Goal: Communication & Community: Share content

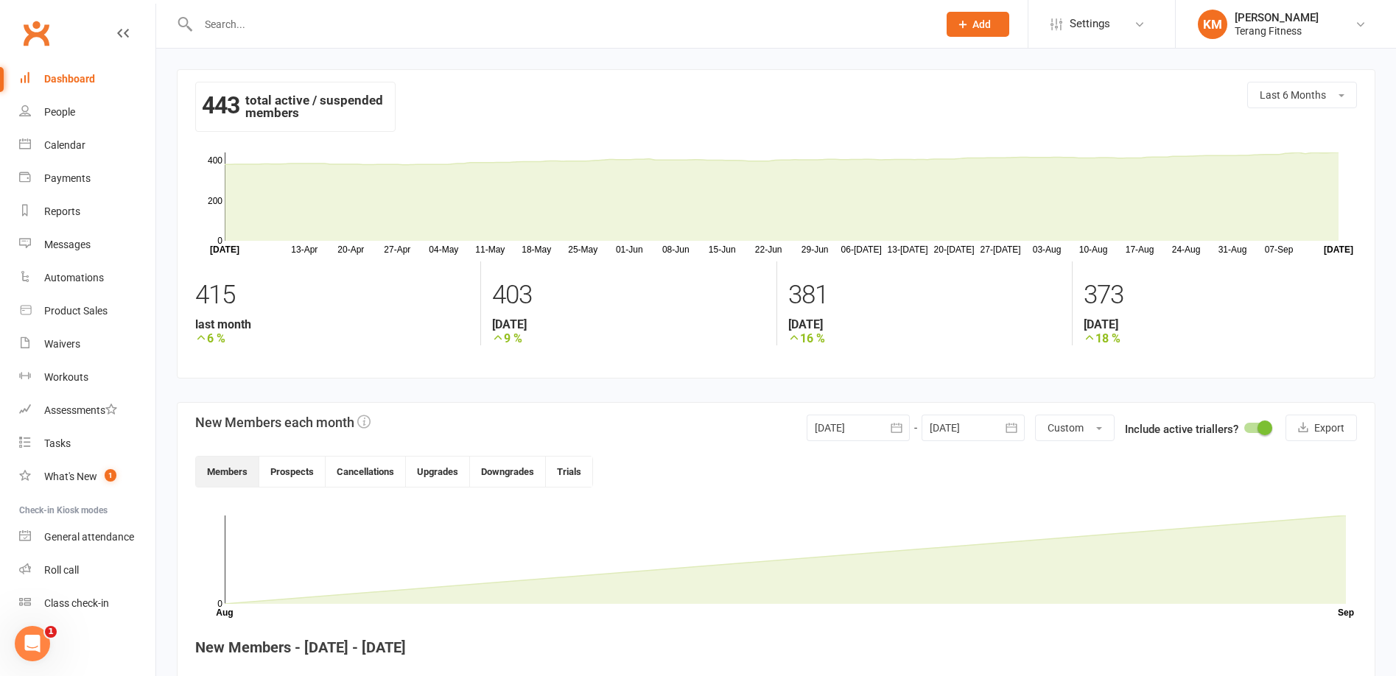
click at [77, 74] on div "Dashboard" at bounding box center [69, 79] width 51 height 12
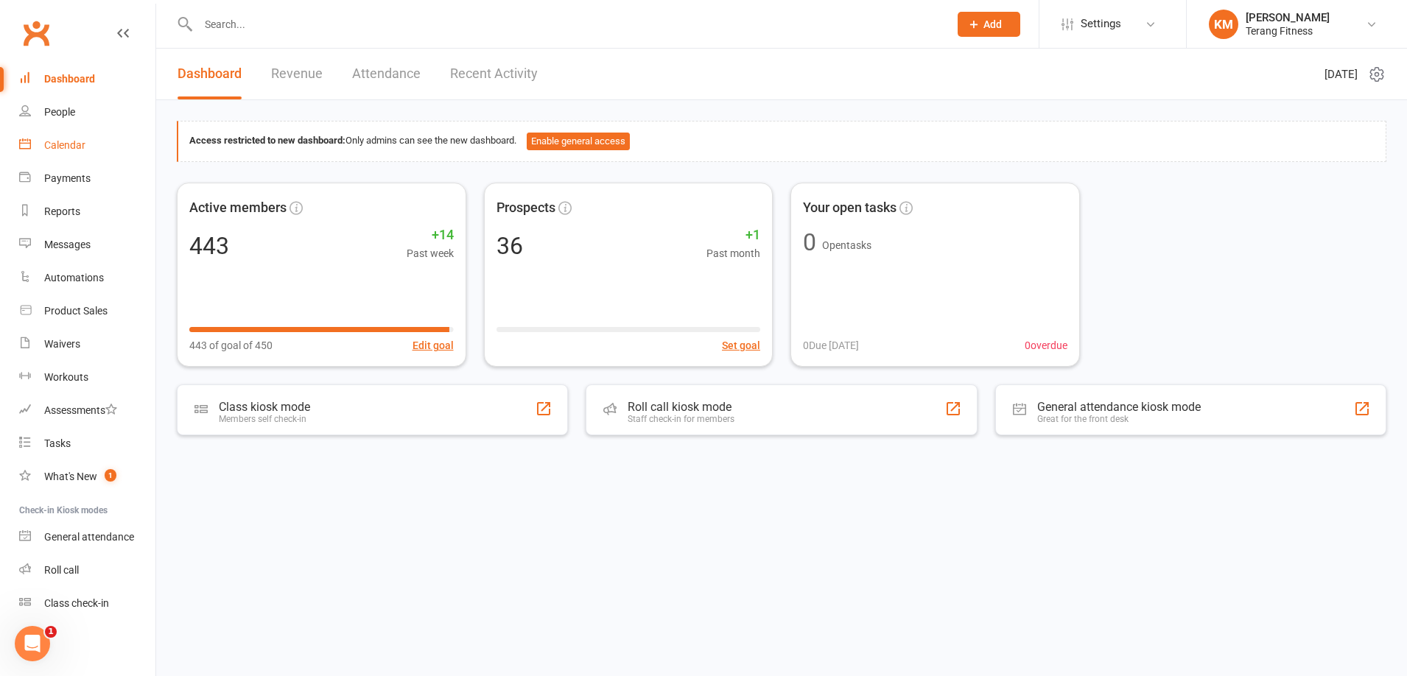
click at [68, 153] on link "Calendar" at bounding box center [87, 145] width 136 height 33
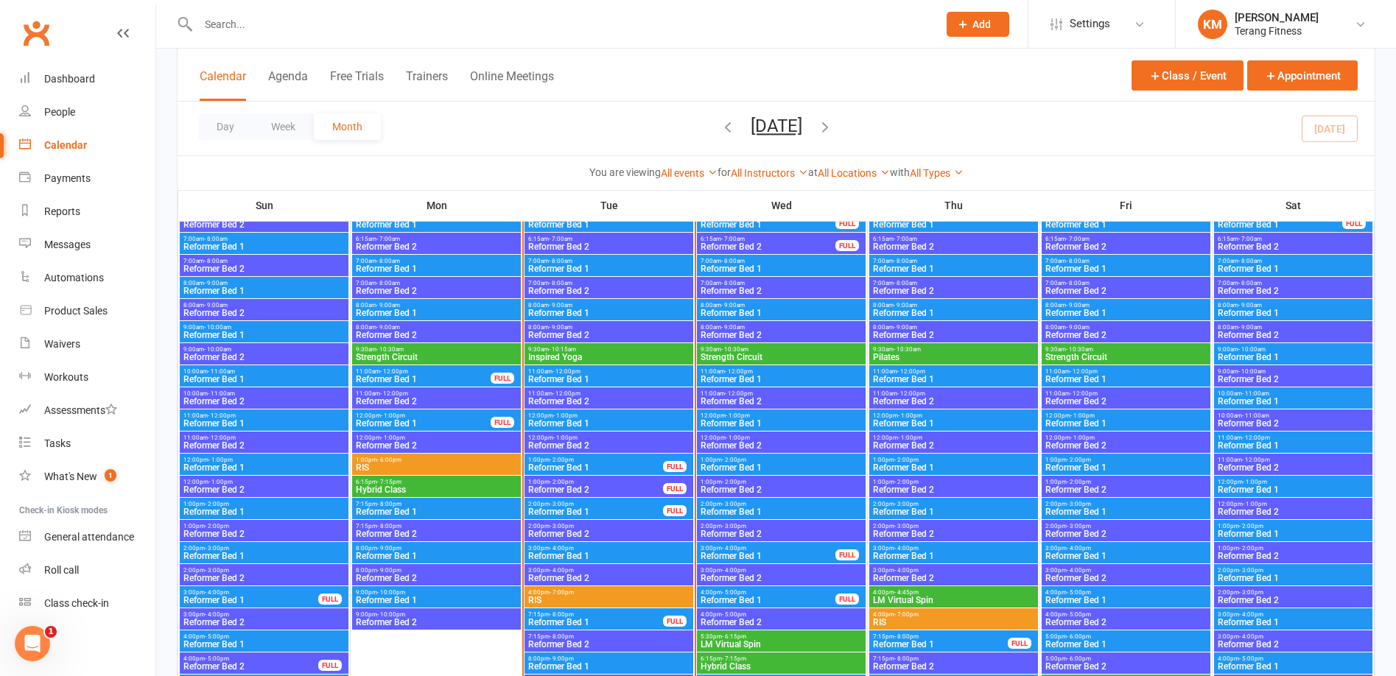
scroll to position [1621, 0]
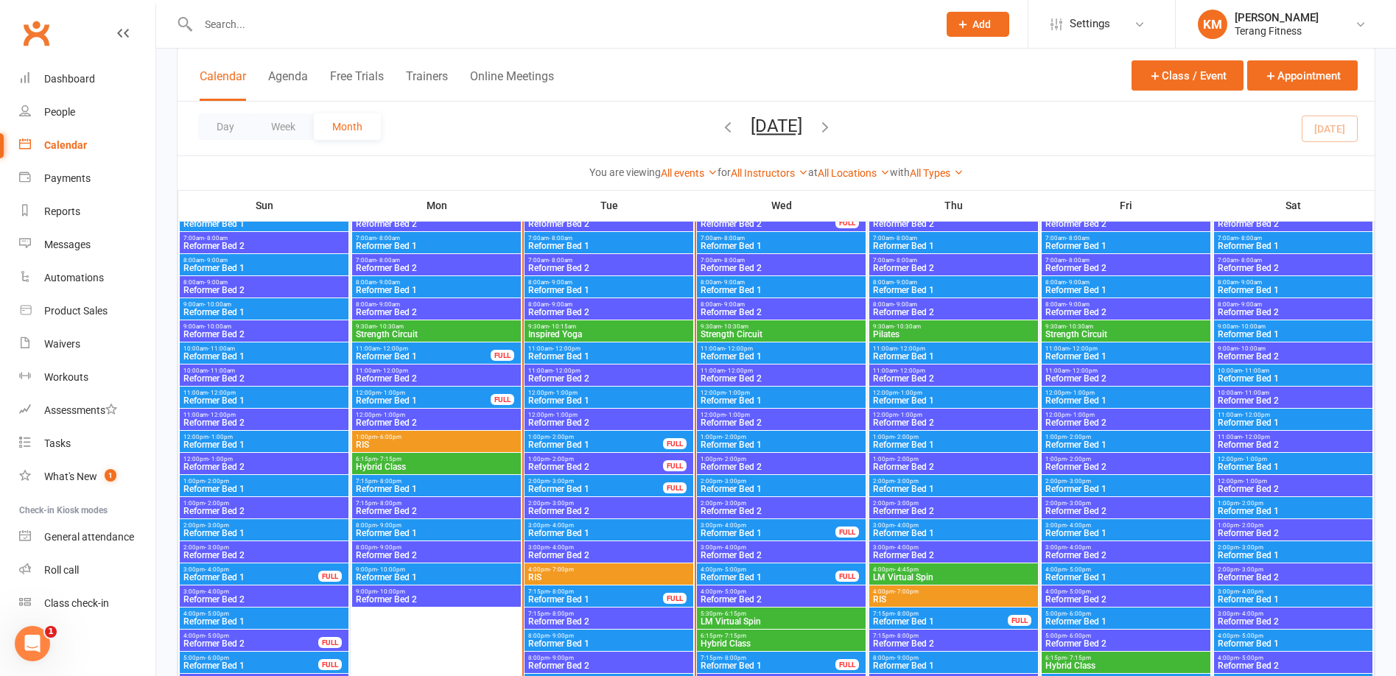
click at [603, 487] on span "Reformer Bed 1" at bounding box center [595, 489] width 136 height 9
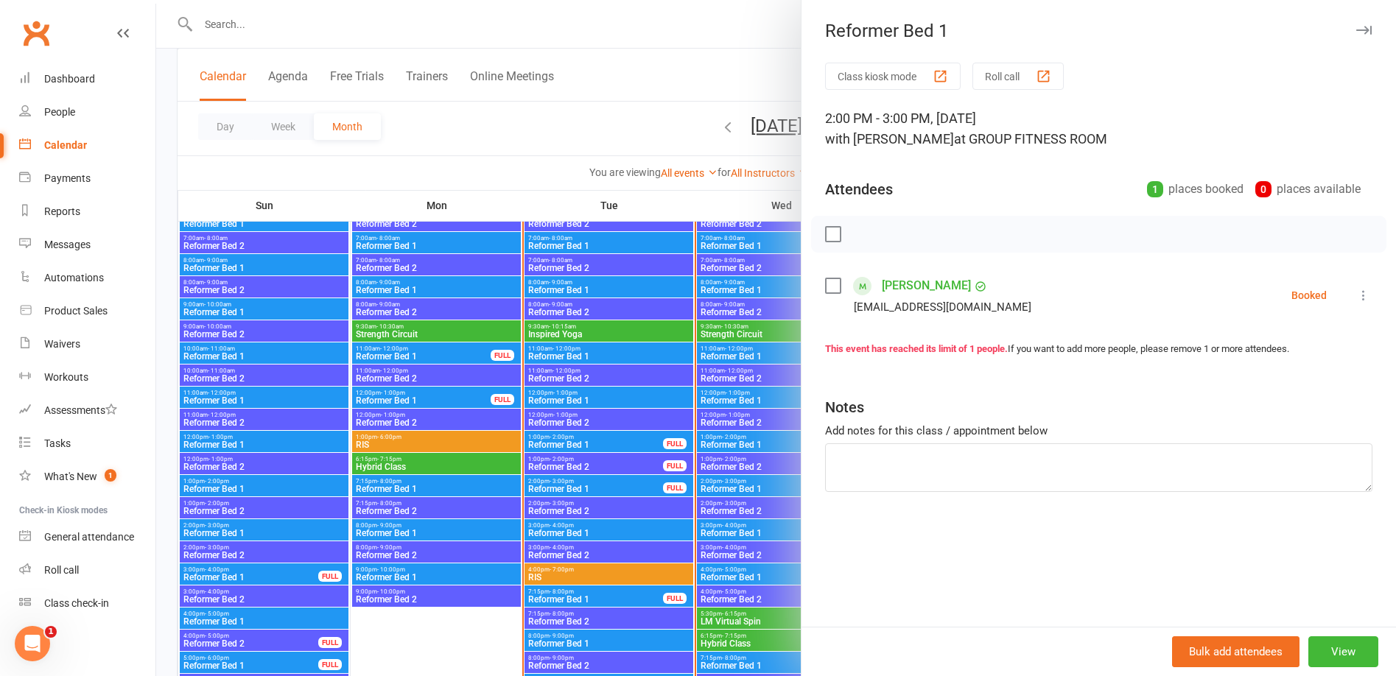
click at [597, 458] on div at bounding box center [776, 338] width 1240 height 676
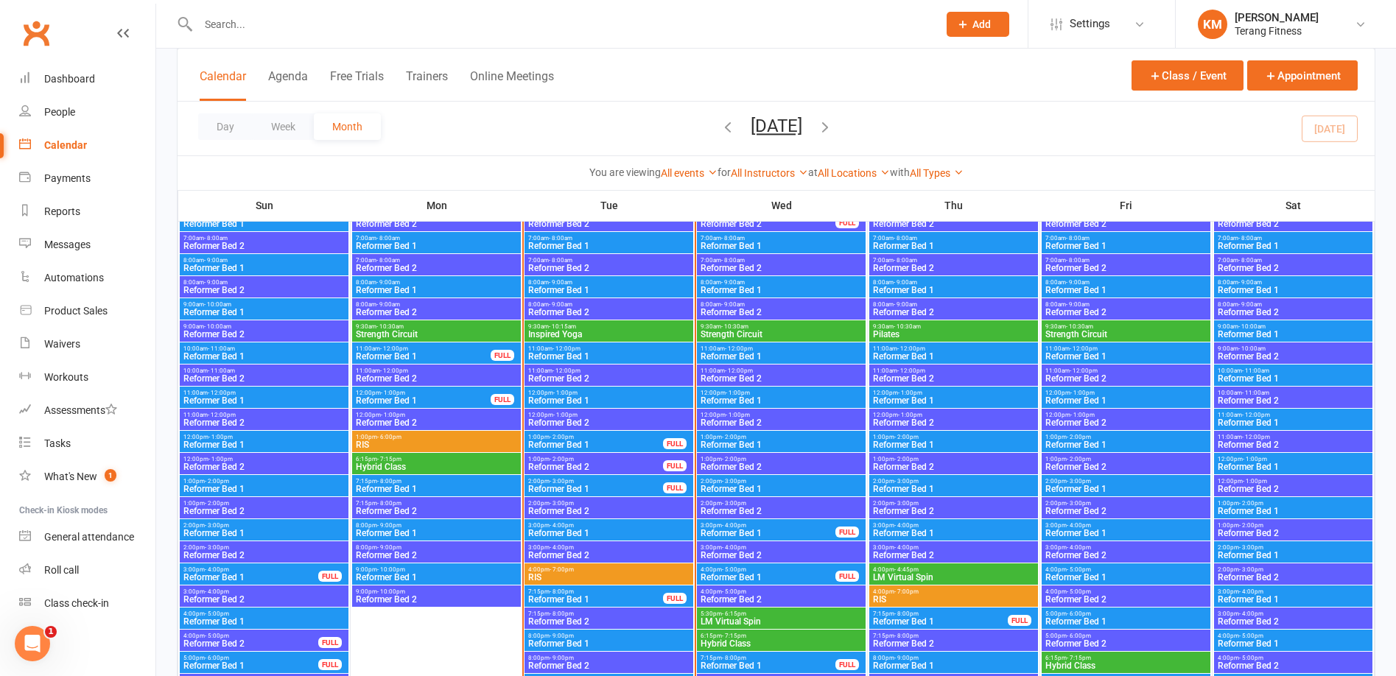
click at [597, 457] on span "1:00pm - 2:00pm" at bounding box center [595, 459] width 136 height 7
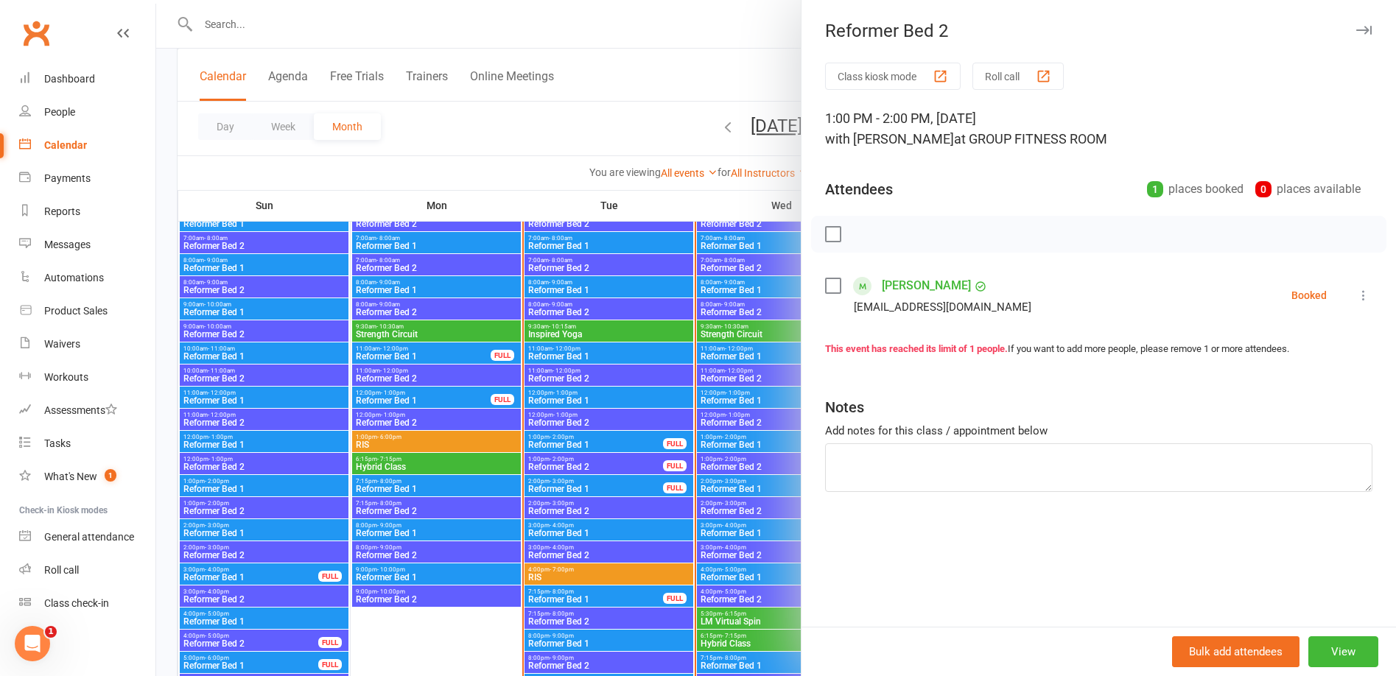
click at [599, 443] on div at bounding box center [776, 338] width 1240 height 676
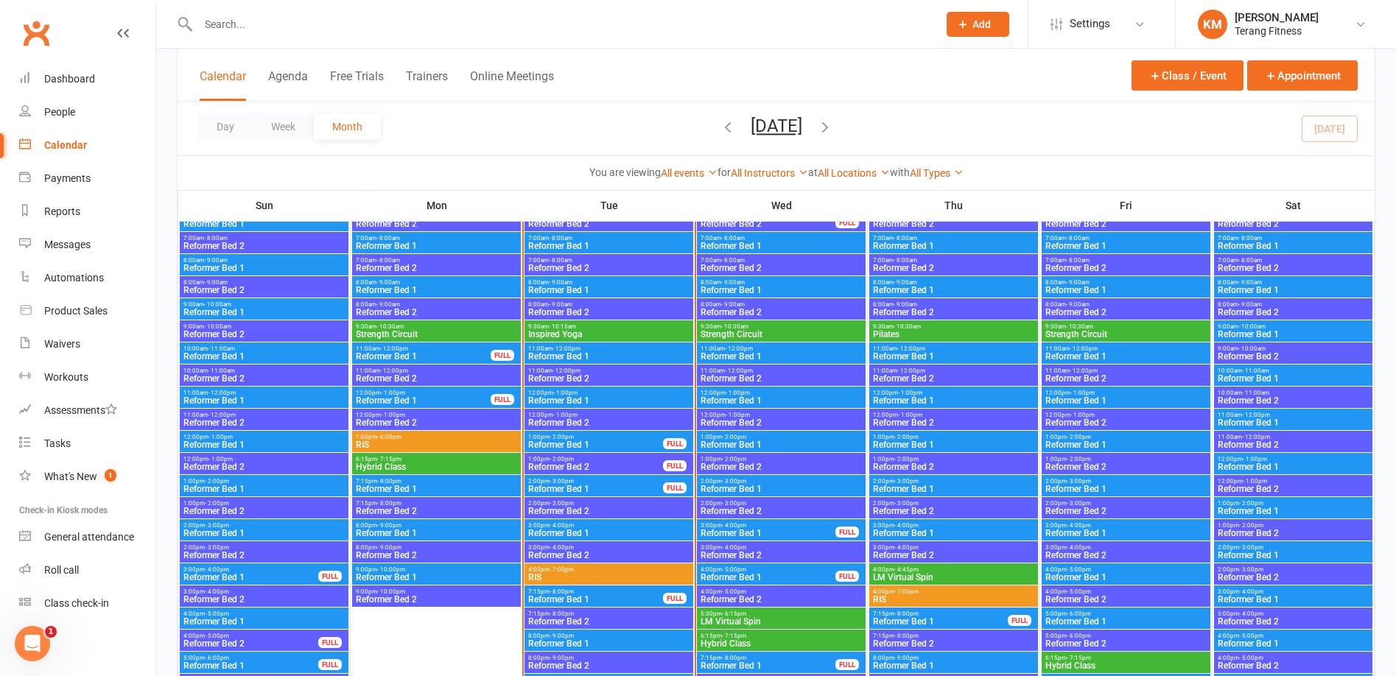
click at [599, 443] on span "Reformer Bed 1" at bounding box center [595, 445] width 136 height 9
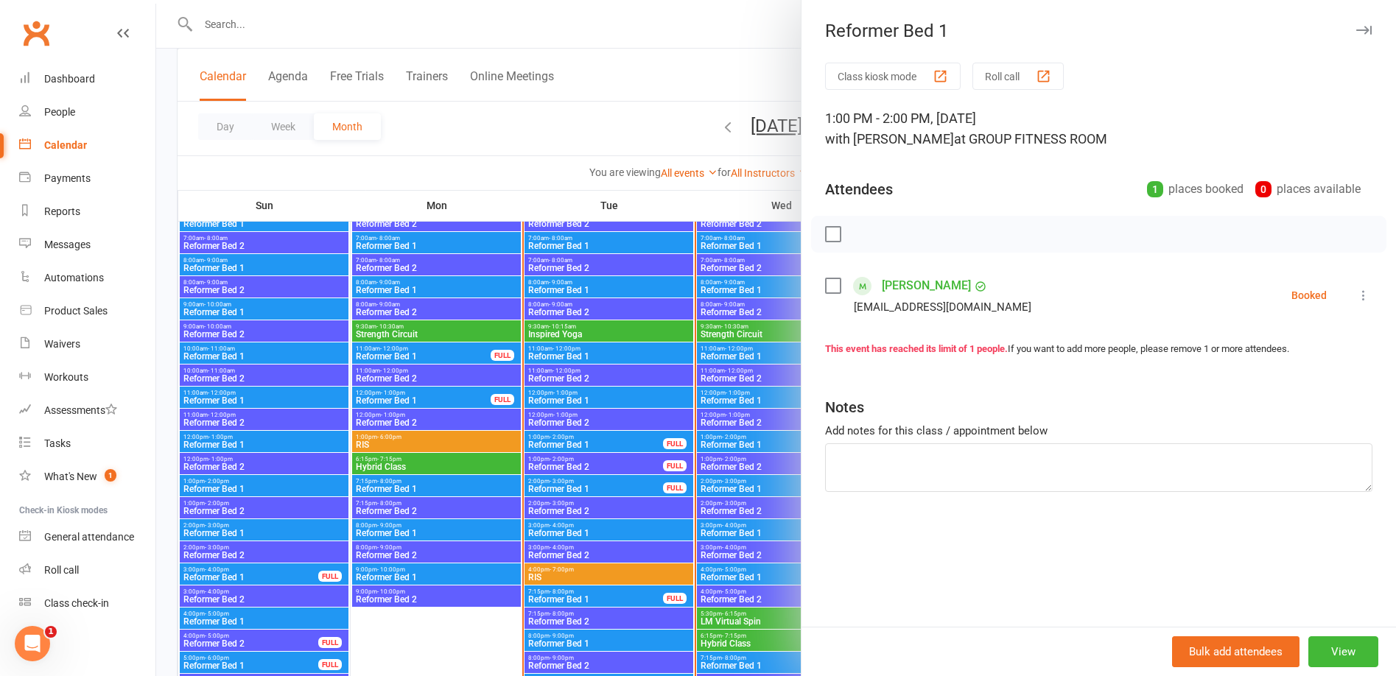
click at [634, 604] on div at bounding box center [776, 338] width 1240 height 676
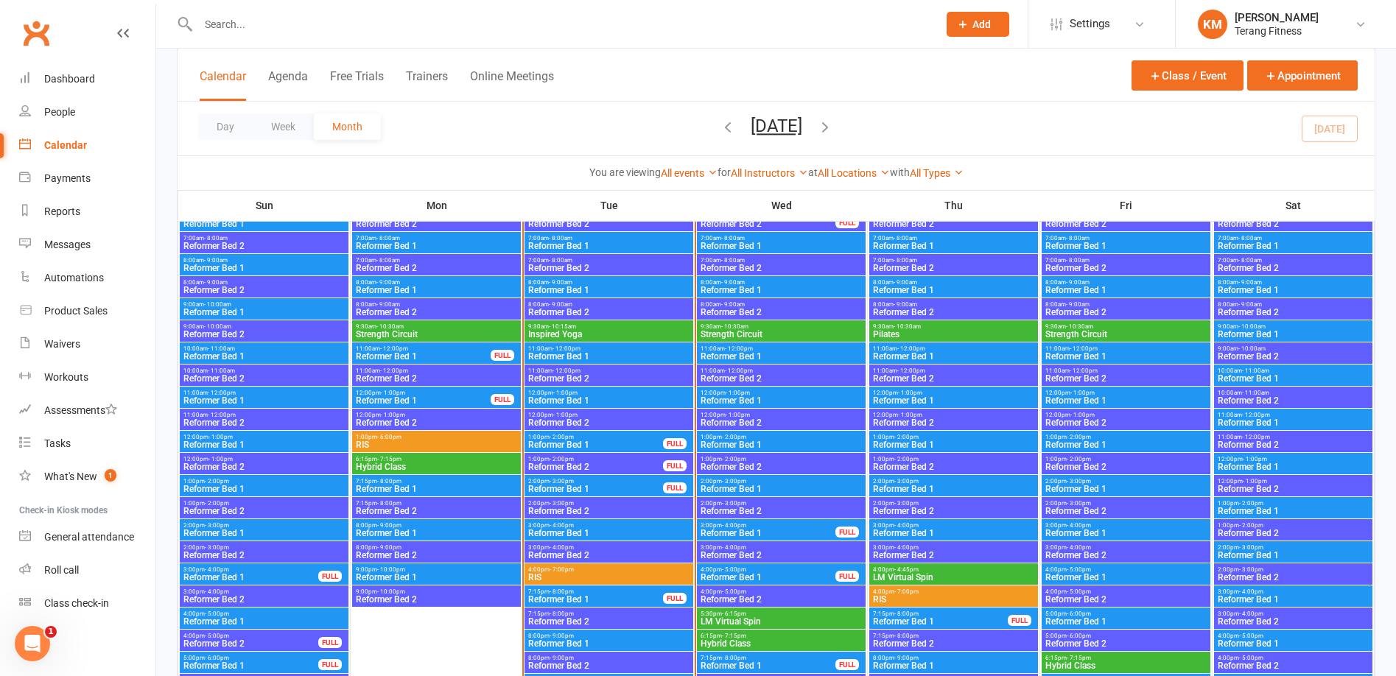
click at [630, 598] on span "Reformer Bed 1" at bounding box center [595, 599] width 136 height 9
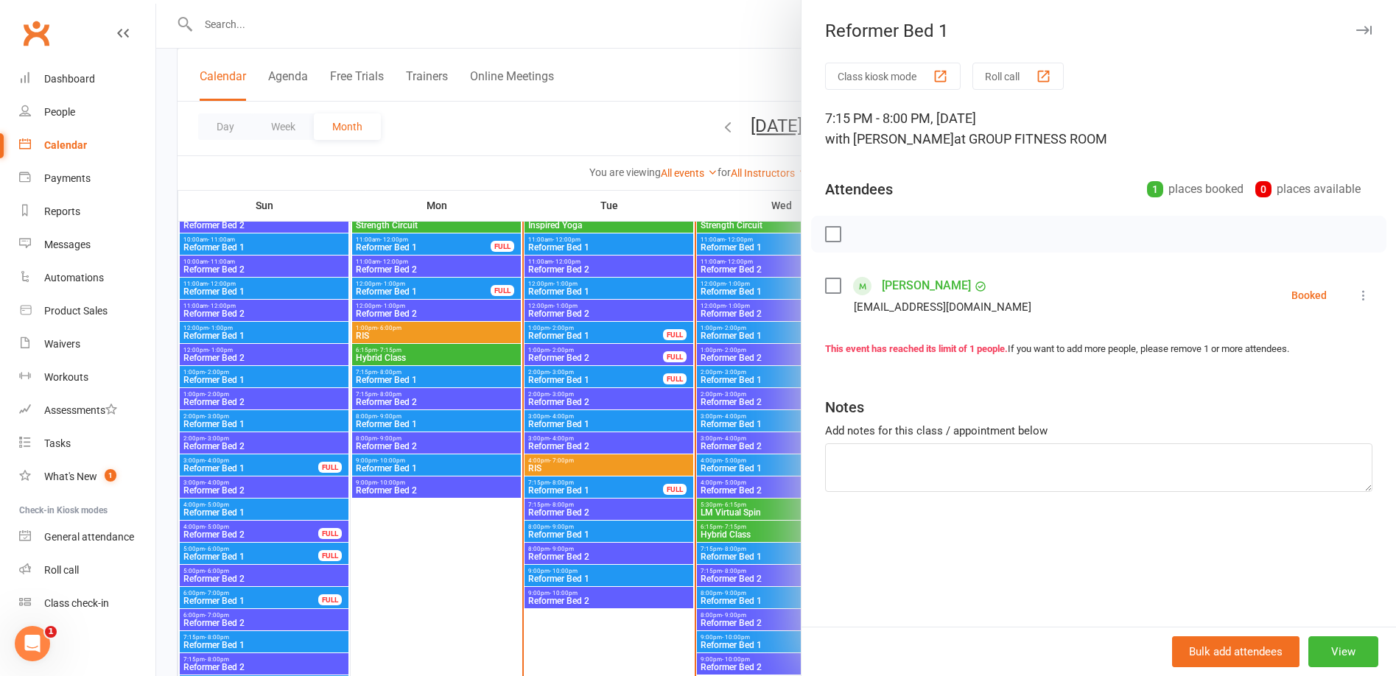
scroll to position [1768, 0]
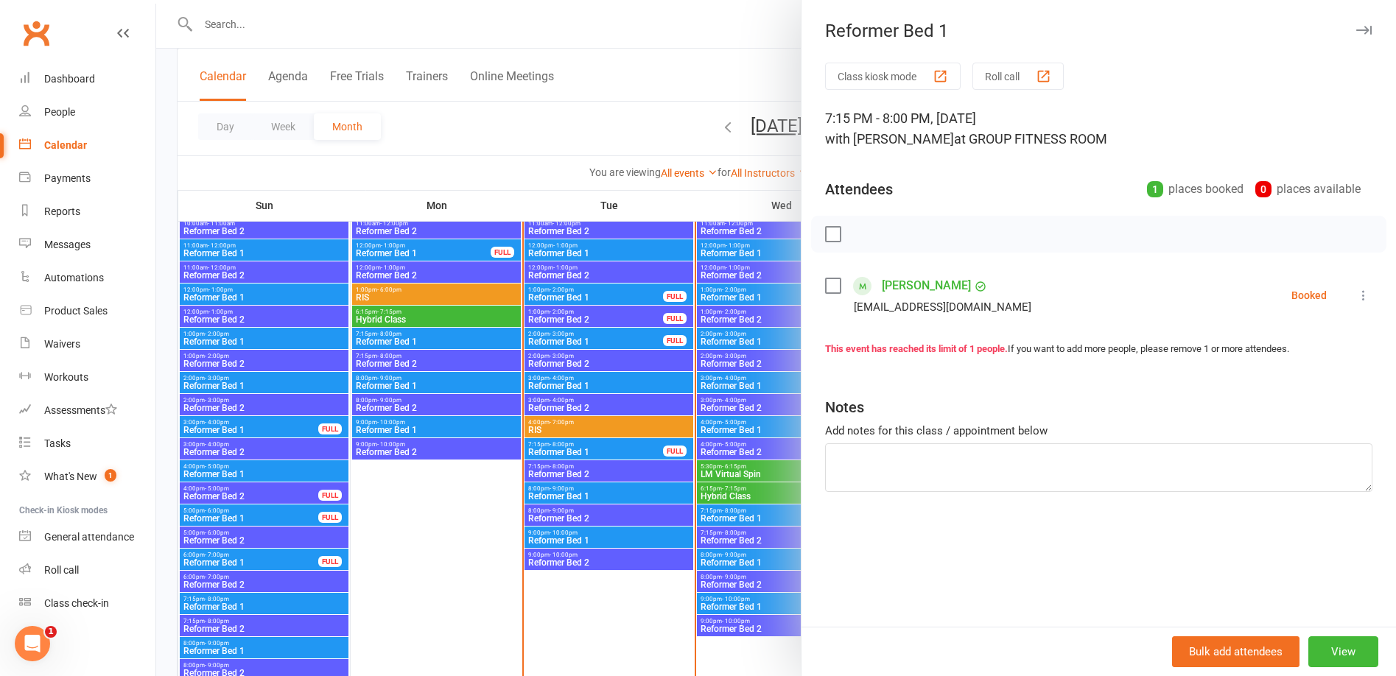
click at [636, 603] on div at bounding box center [776, 338] width 1240 height 676
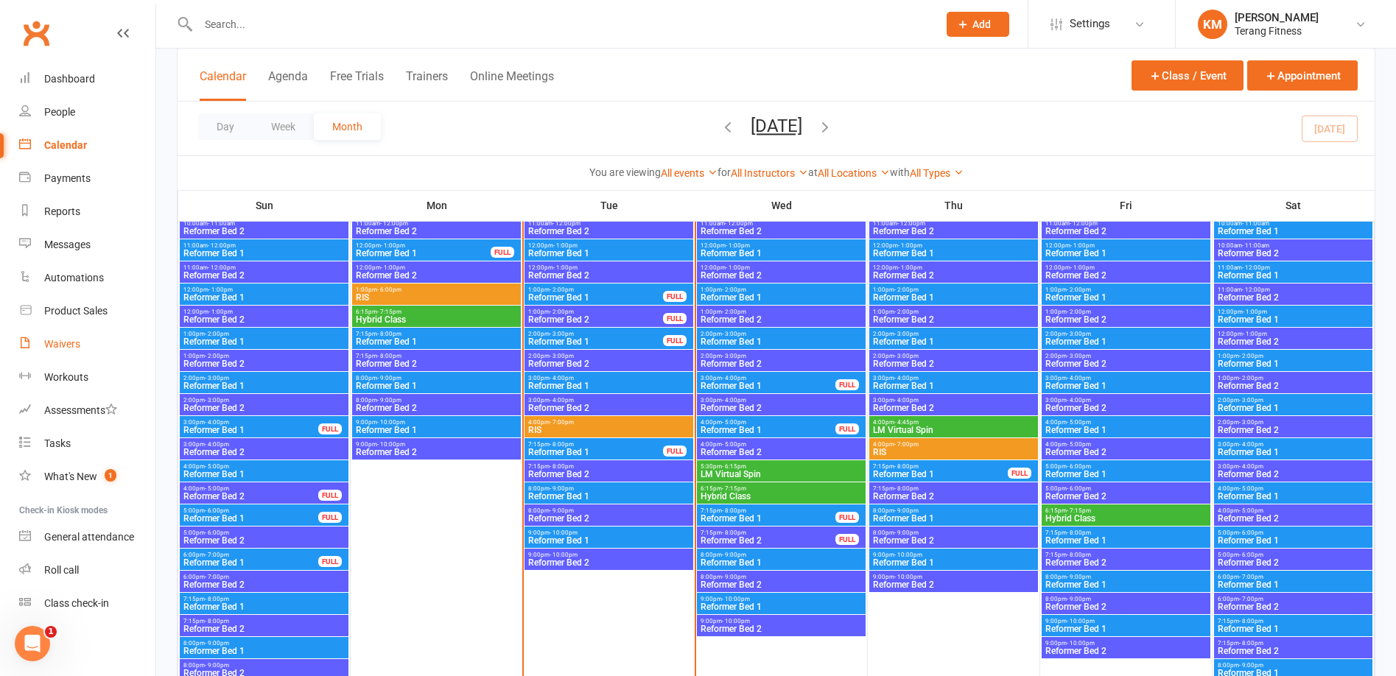
click at [71, 340] on div "Waivers" at bounding box center [62, 344] width 36 height 12
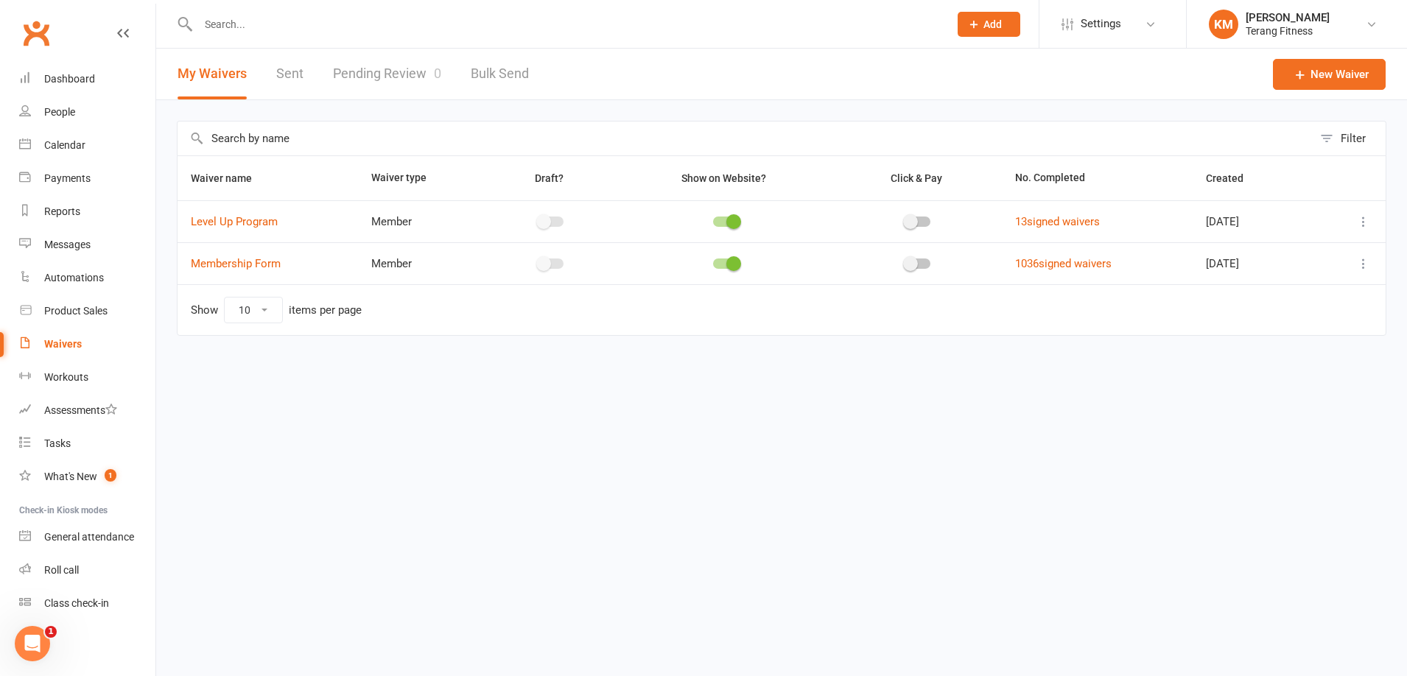
click at [372, 69] on link "Pending Review 0" at bounding box center [387, 74] width 108 height 51
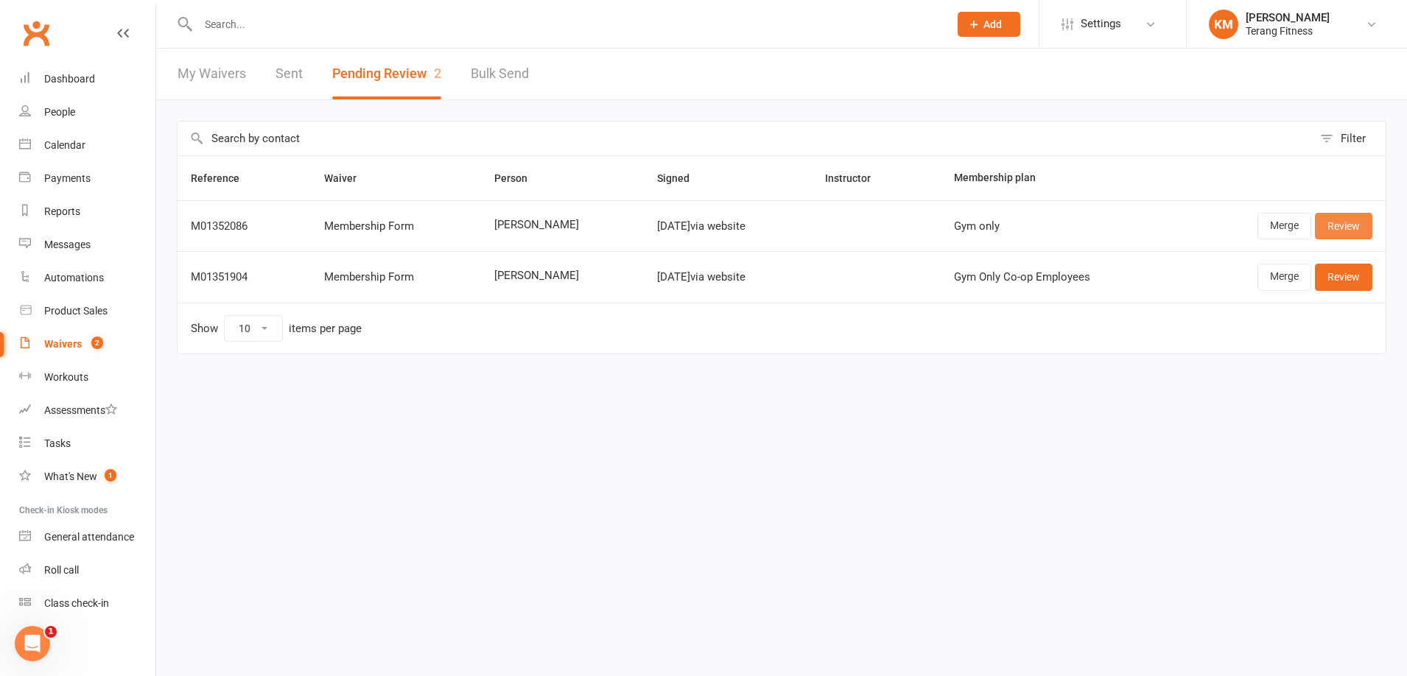
click at [1338, 231] on link "Review" at bounding box center [1343, 226] width 57 height 27
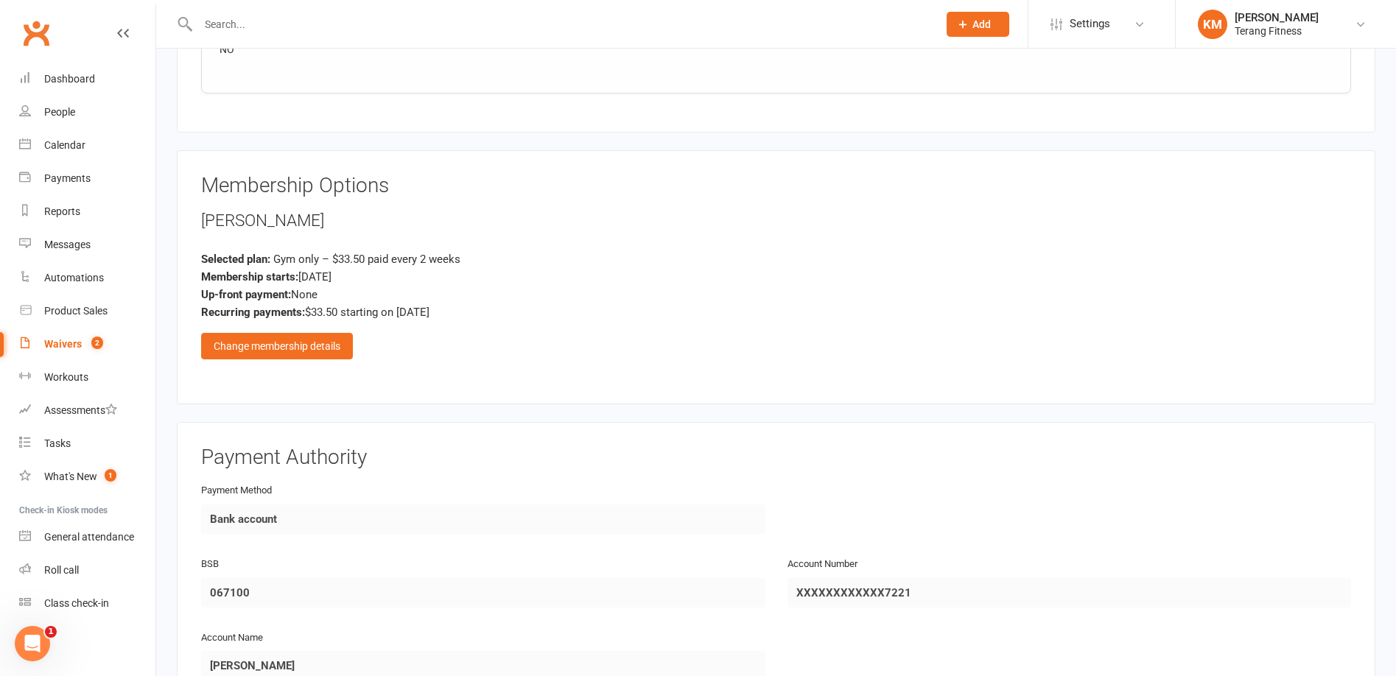
scroll to position [1621, 0]
click at [322, 343] on div "Change membership details" at bounding box center [277, 344] width 152 height 27
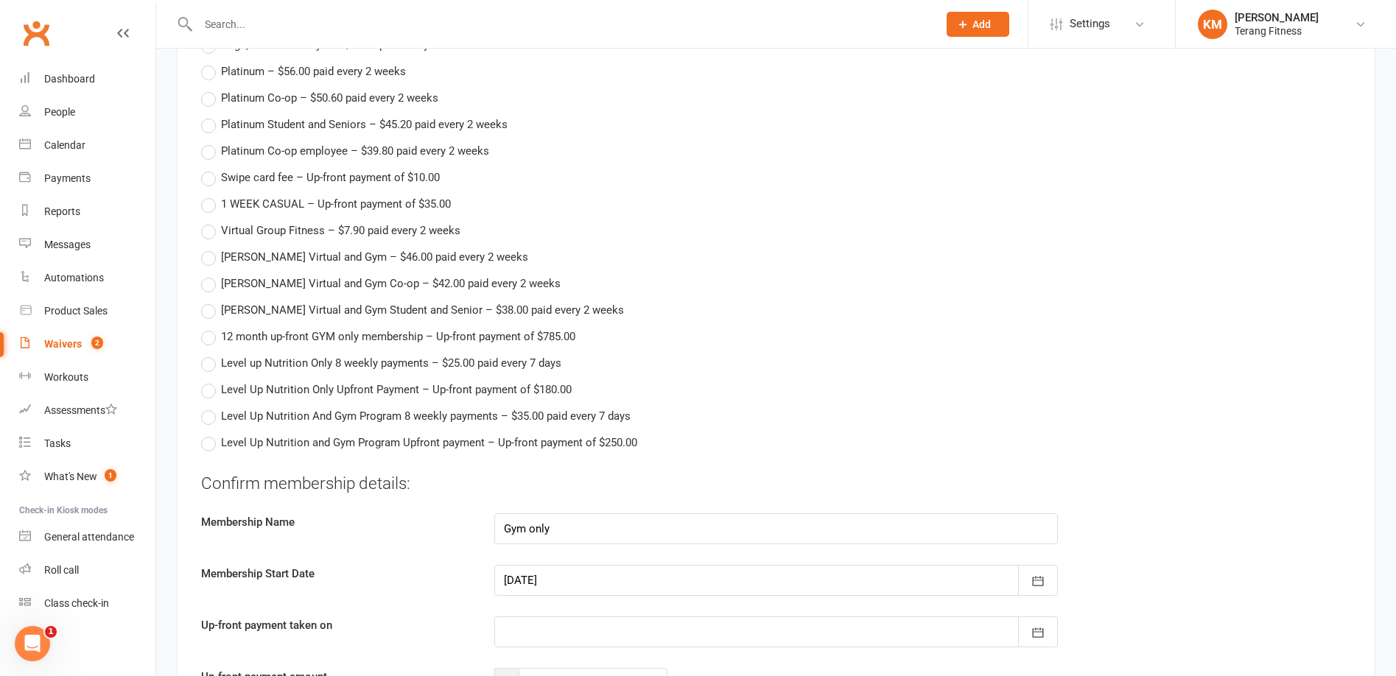
scroll to position [2357, 0]
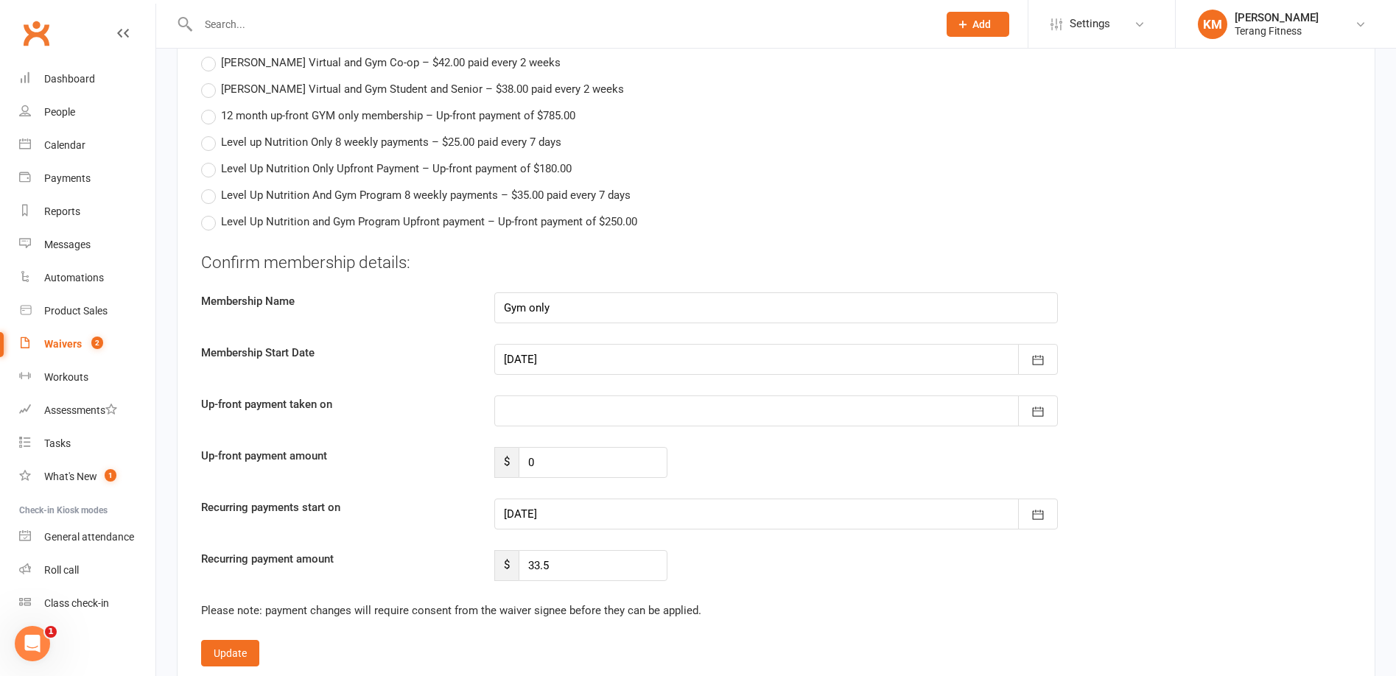
click at [536, 362] on div at bounding box center [776, 359] width 564 height 31
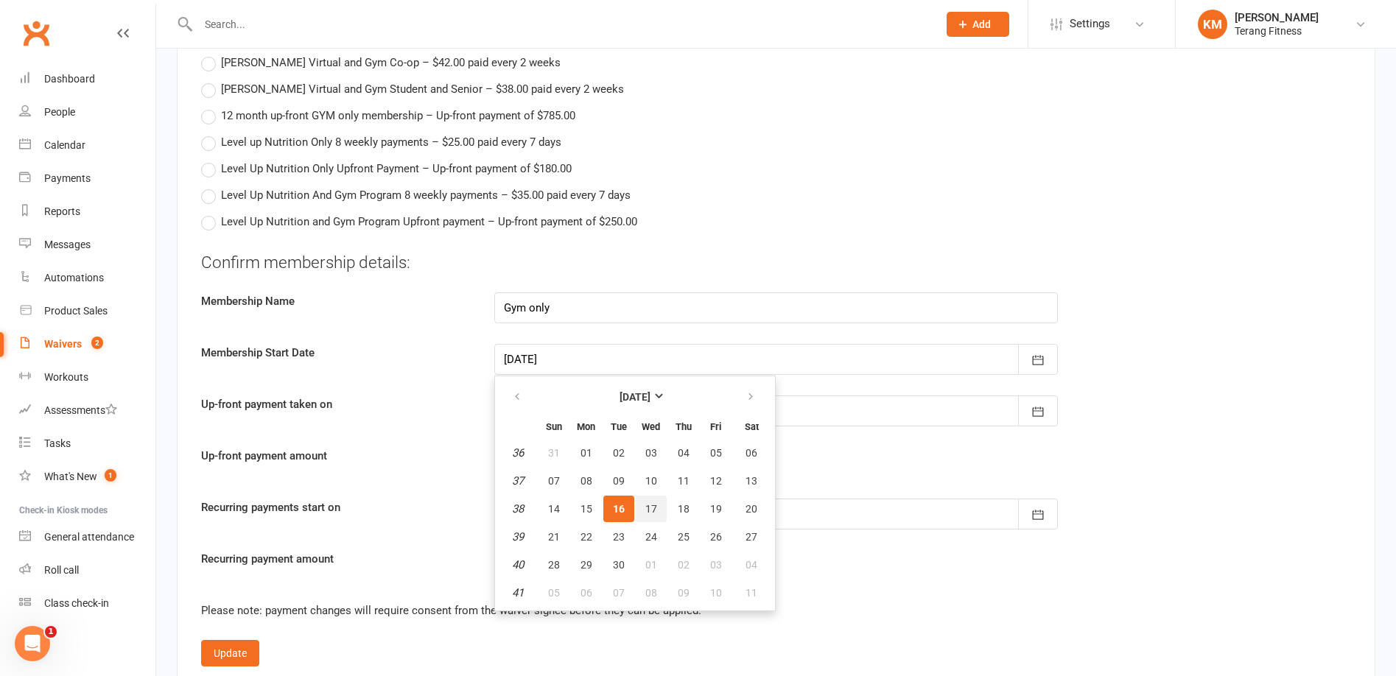
click at [641, 505] on button "17" at bounding box center [651, 509] width 31 height 27
type input "[DATE]"
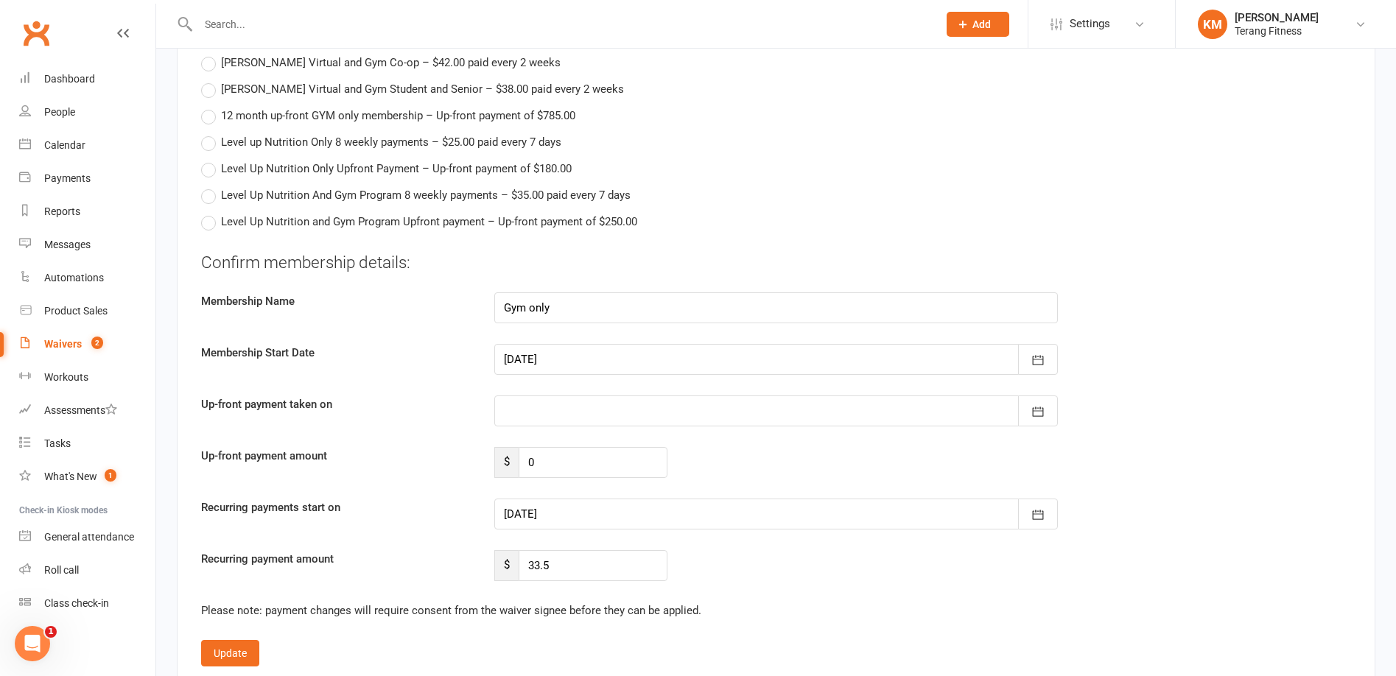
type input "[DATE]"
click at [552, 414] on div at bounding box center [776, 411] width 564 height 31
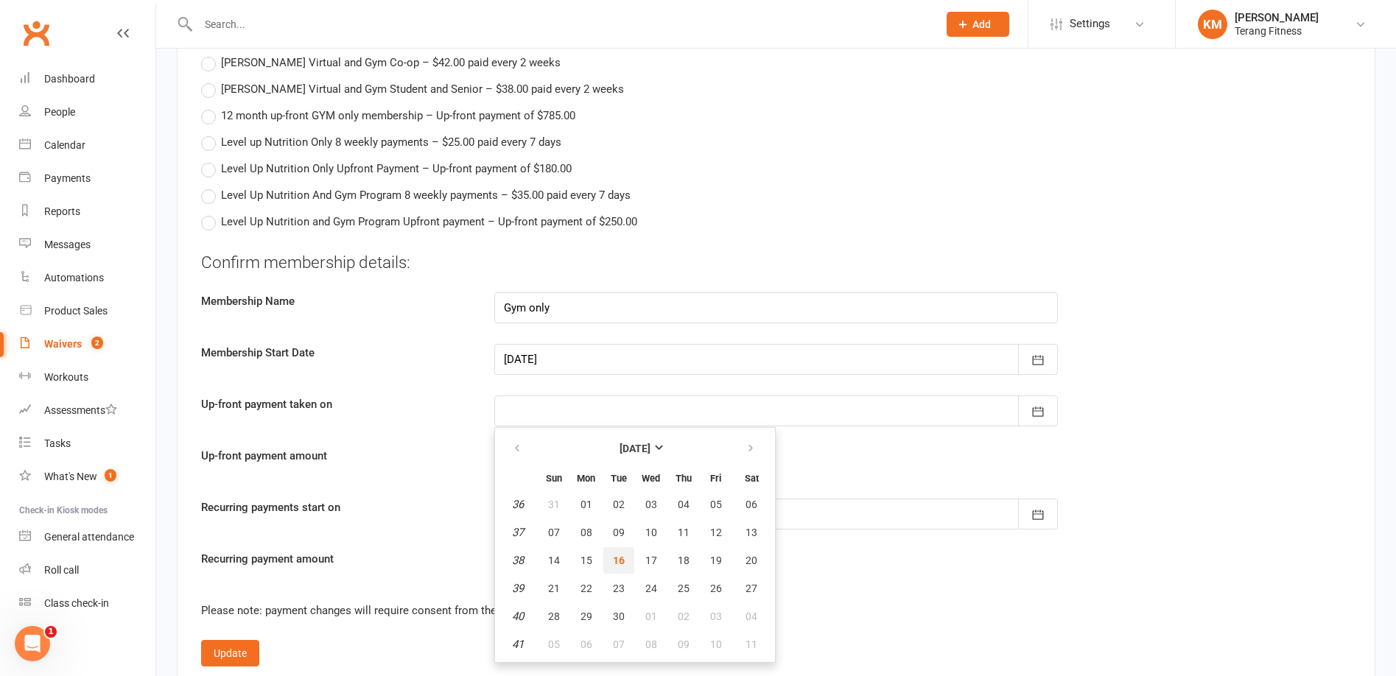
click at [619, 560] on span "16" at bounding box center [619, 561] width 12 height 12
type input "[DATE]"
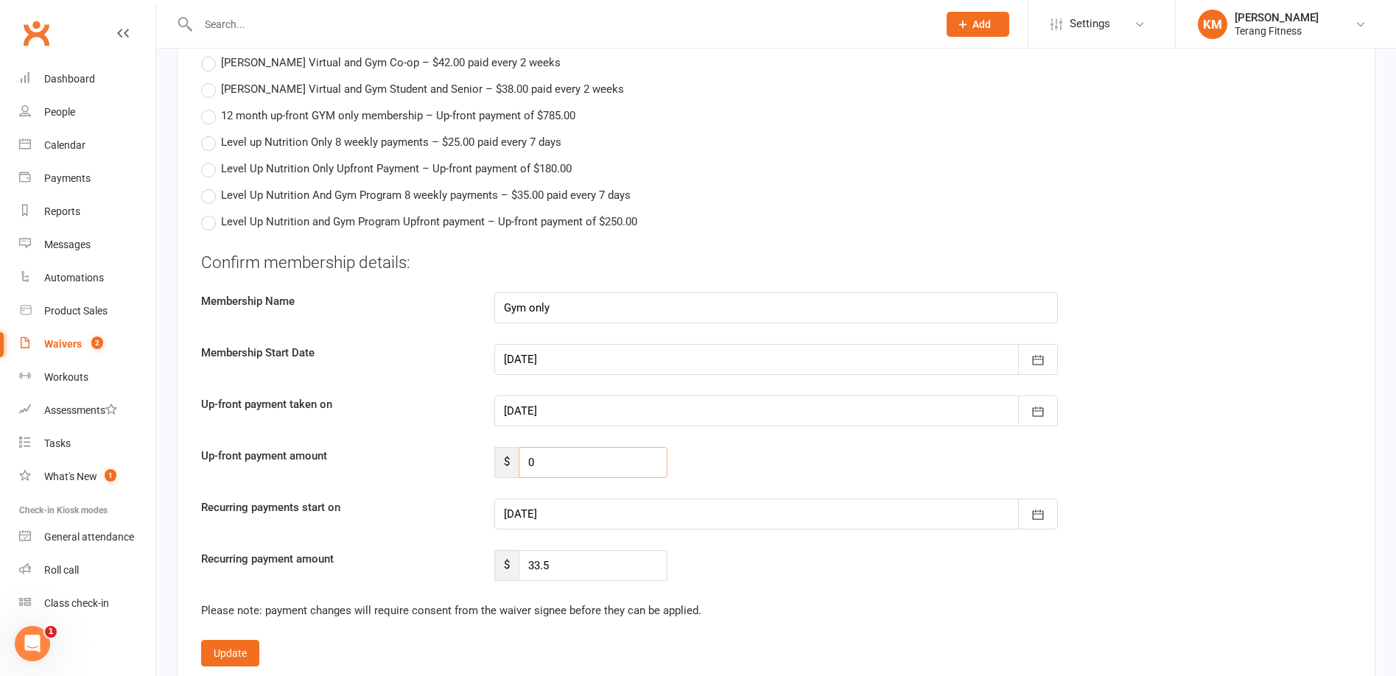
click at [555, 465] on input "0" at bounding box center [593, 462] width 149 height 31
type input "10"
click at [233, 647] on button "Update" at bounding box center [230, 653] width 58 height 27
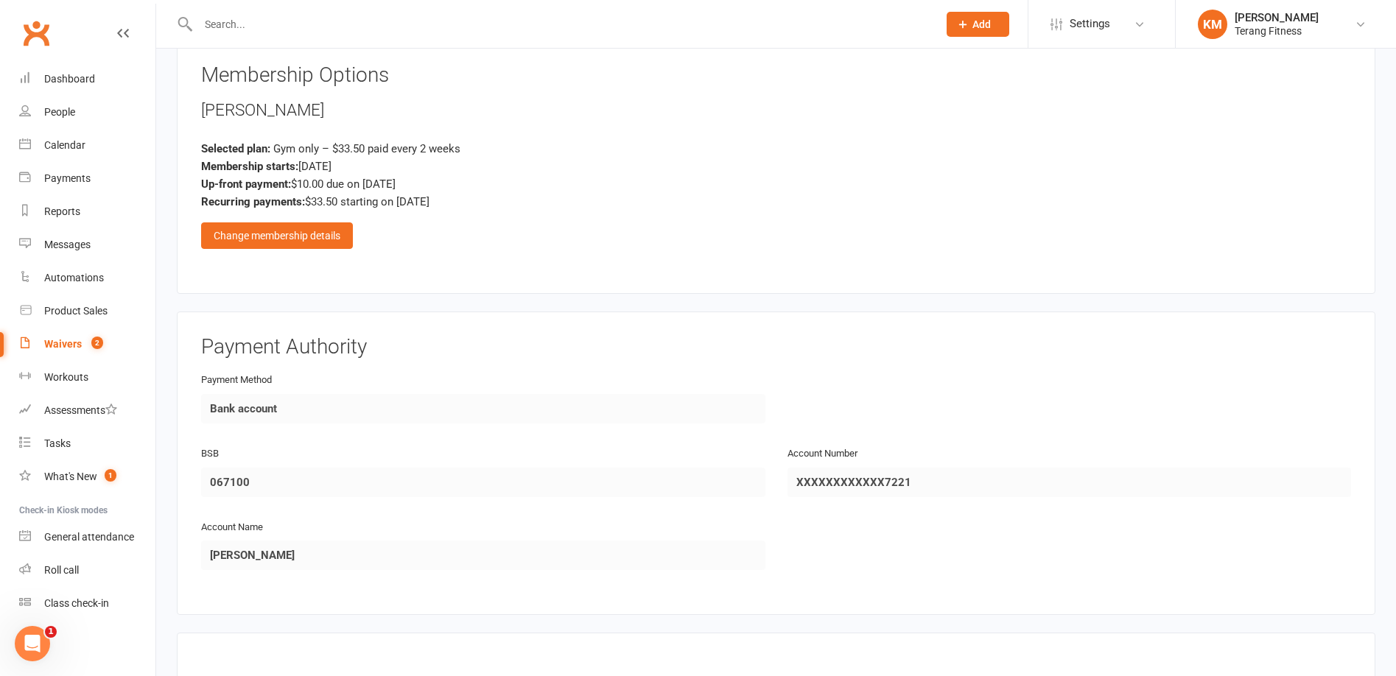
scroll to position [1596, 0]
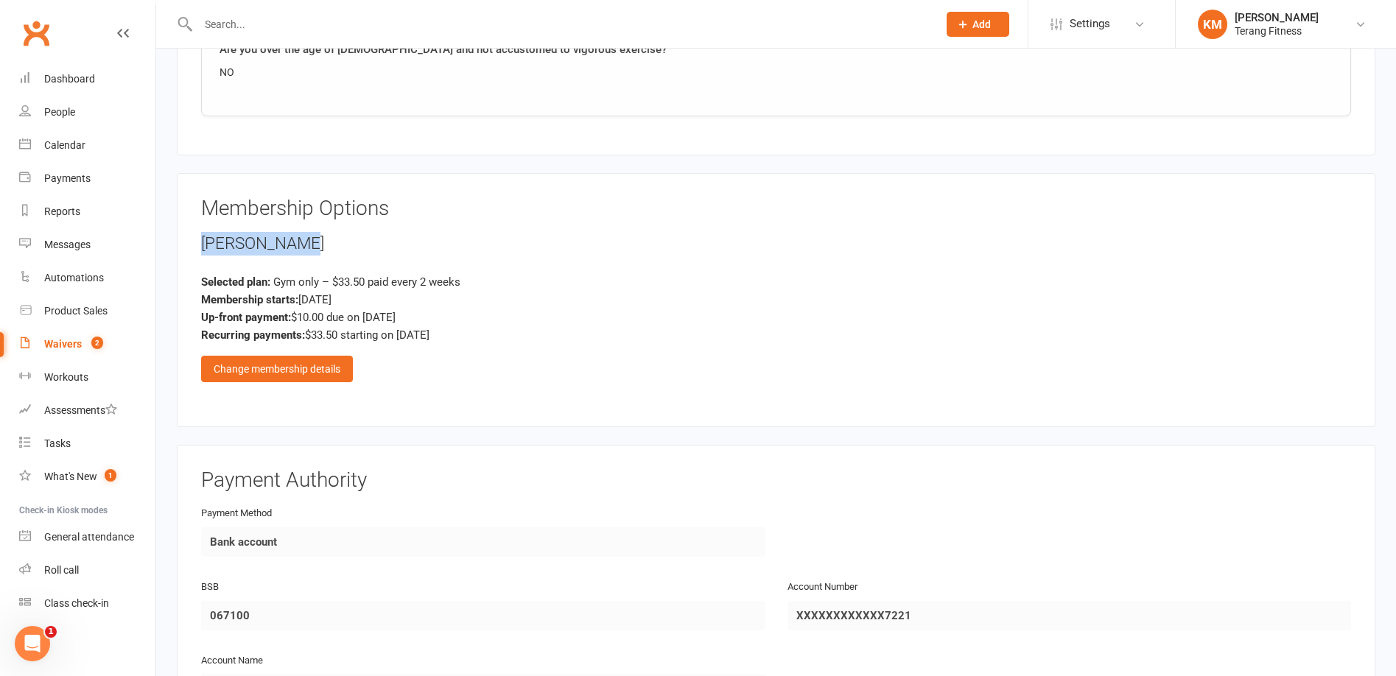
drag, startPoint x: 307, startPoint y: 237, endPoint x: 195, endPoint y: 243, distance: 112.1
click at [195, 243] on div "Membership Options [PERSON_NAME] Selected plan: Gym only – $33.50 paid every 2 …" at bounding box center [776, 300] width 1199 height 254
copy div "[PERSON_NAME]"
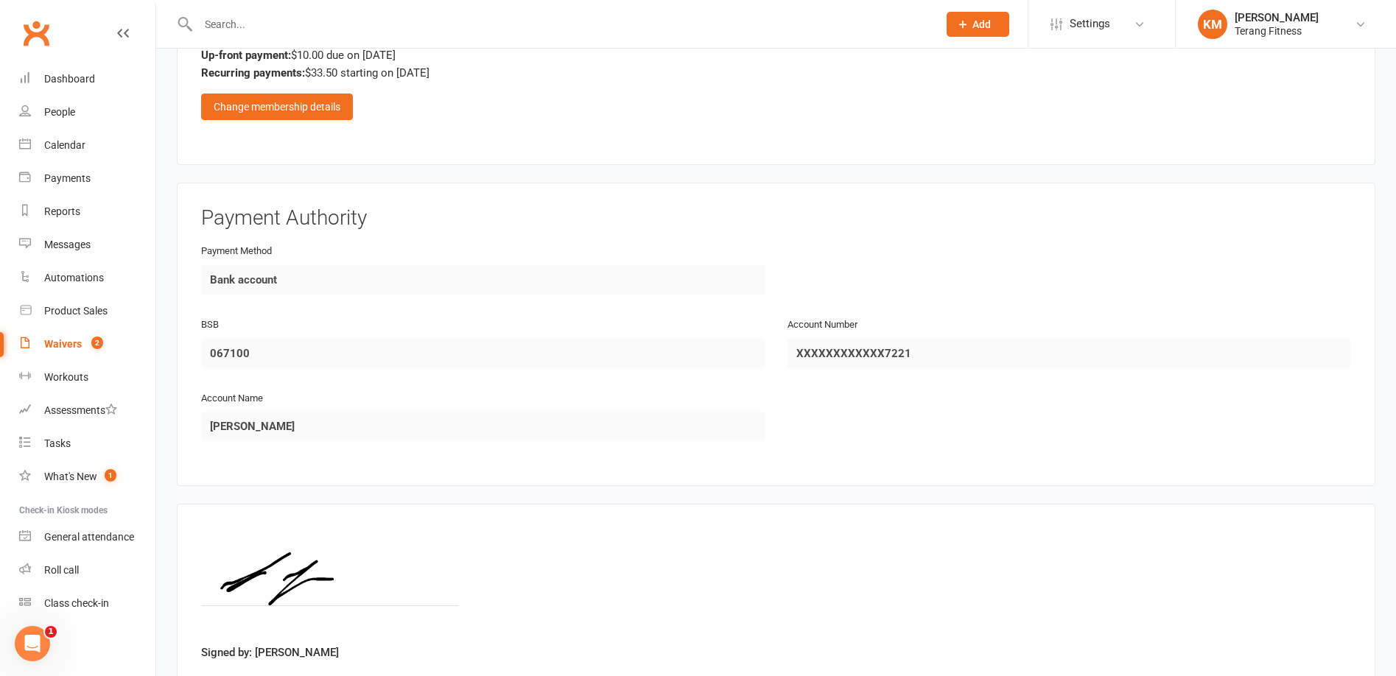
scroll to position [1964, 0]
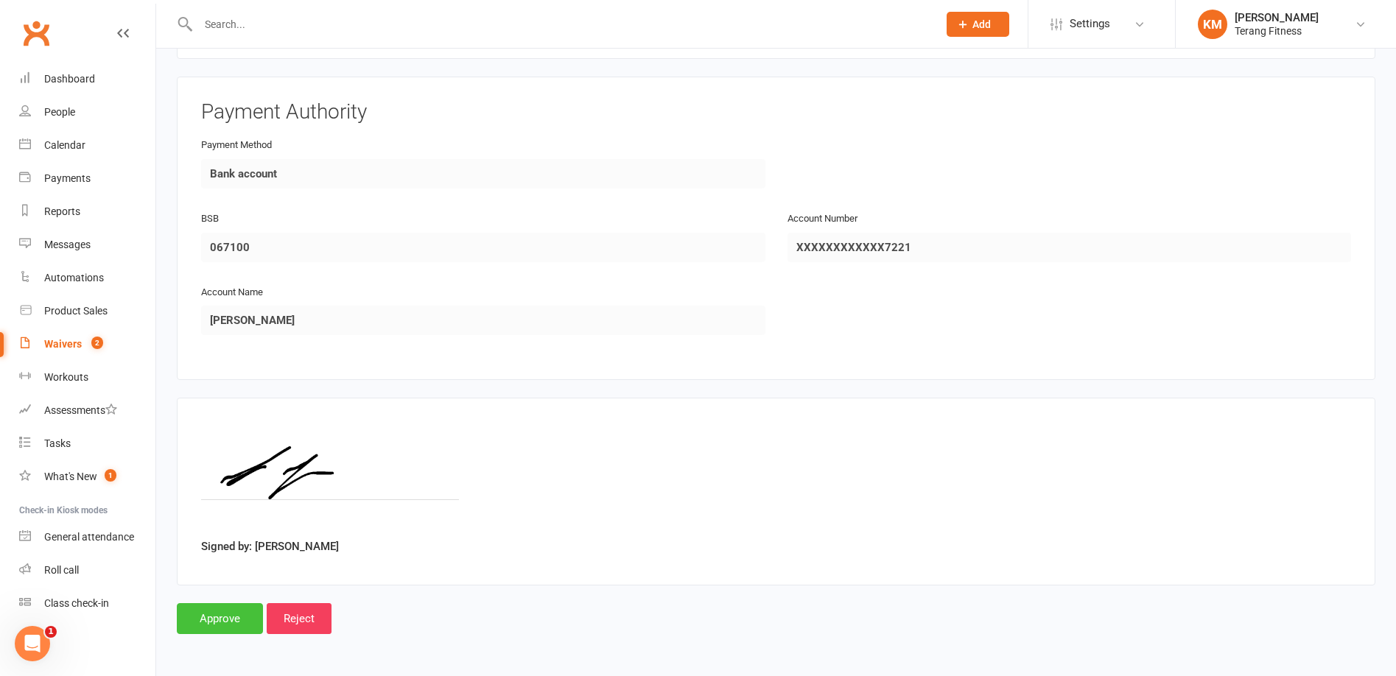
click at [250, 615] on input "Approve" at bounding box center [220, 618] width 86 height 31
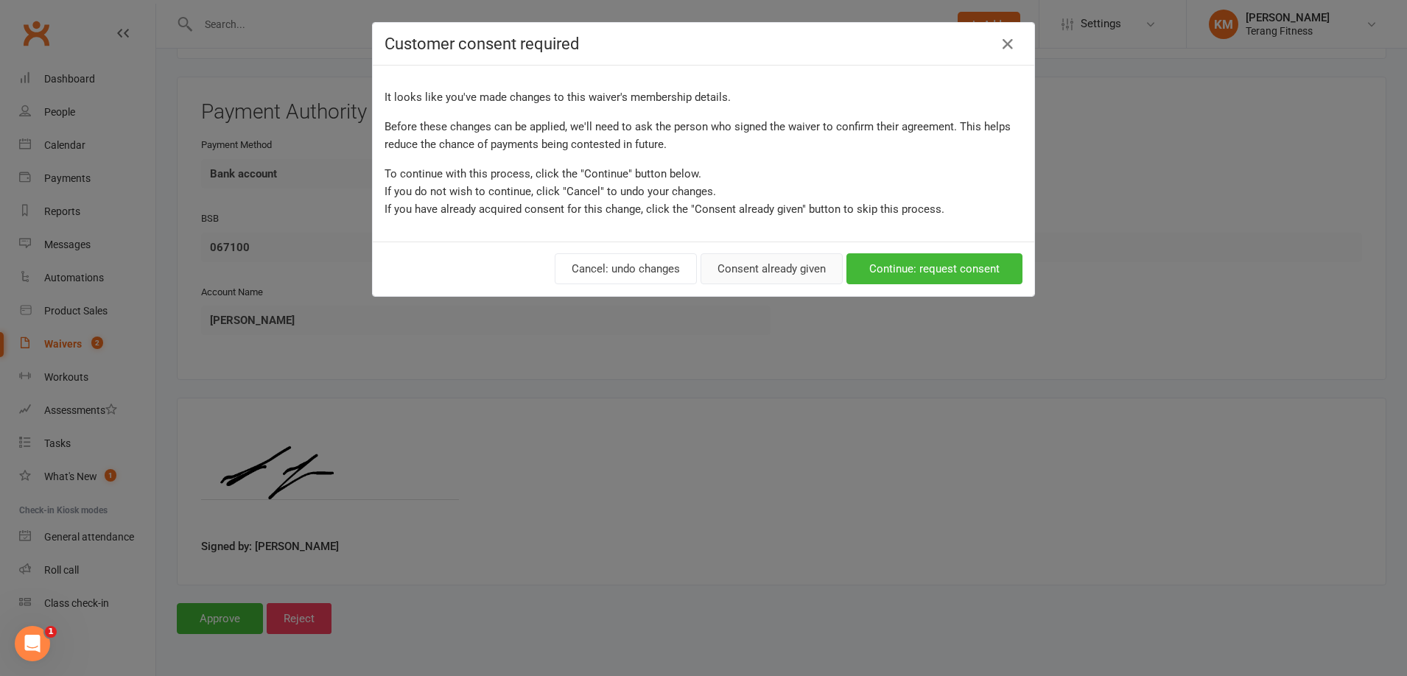
click at [780, 267] on button "Consent already given" at bounding box center [772, 268] width 142 height 31
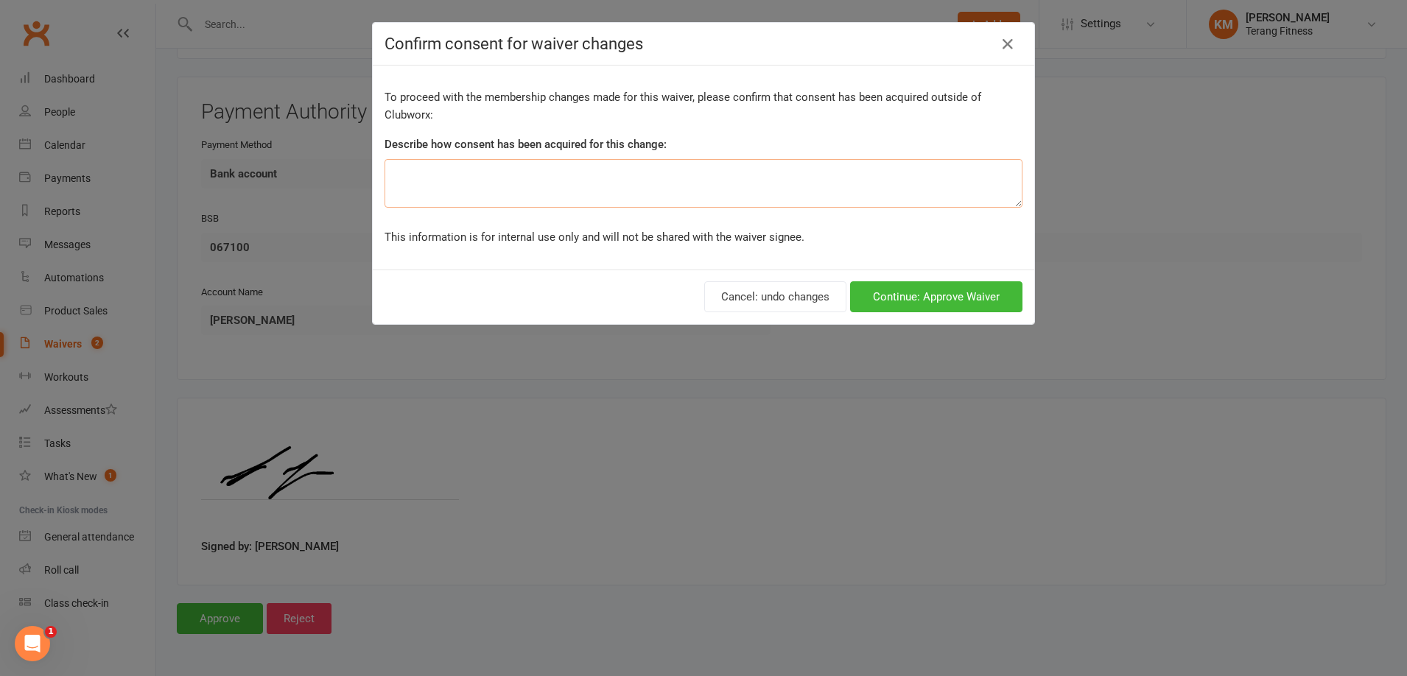
click at [620, 191] on textarea at bounding box center [704, 183] width 638 height 49
type textarea "cc"
click at [921, 289] on button "Continue: Approve Waiver" at bounding box center [936, 296] width 172 height 31
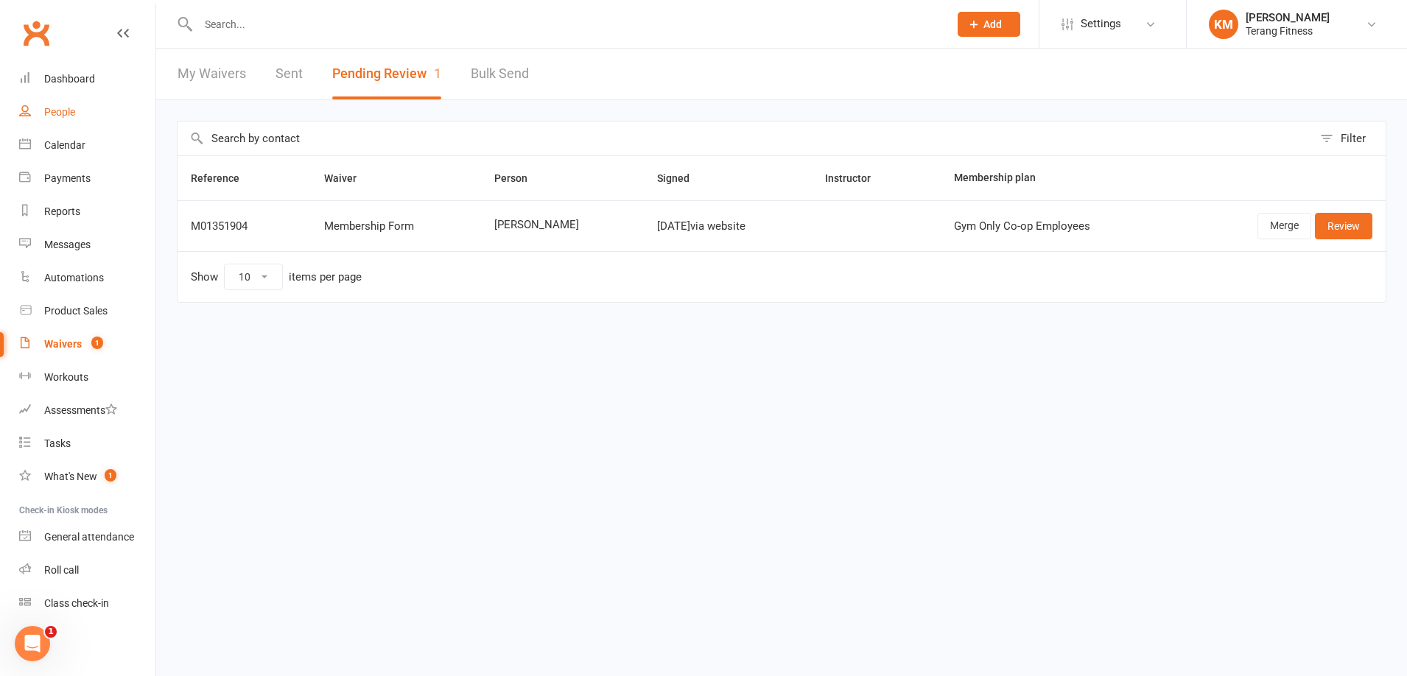
click at [65, 106] on div "People" at bounding box center [59, 112] width 31 height 12
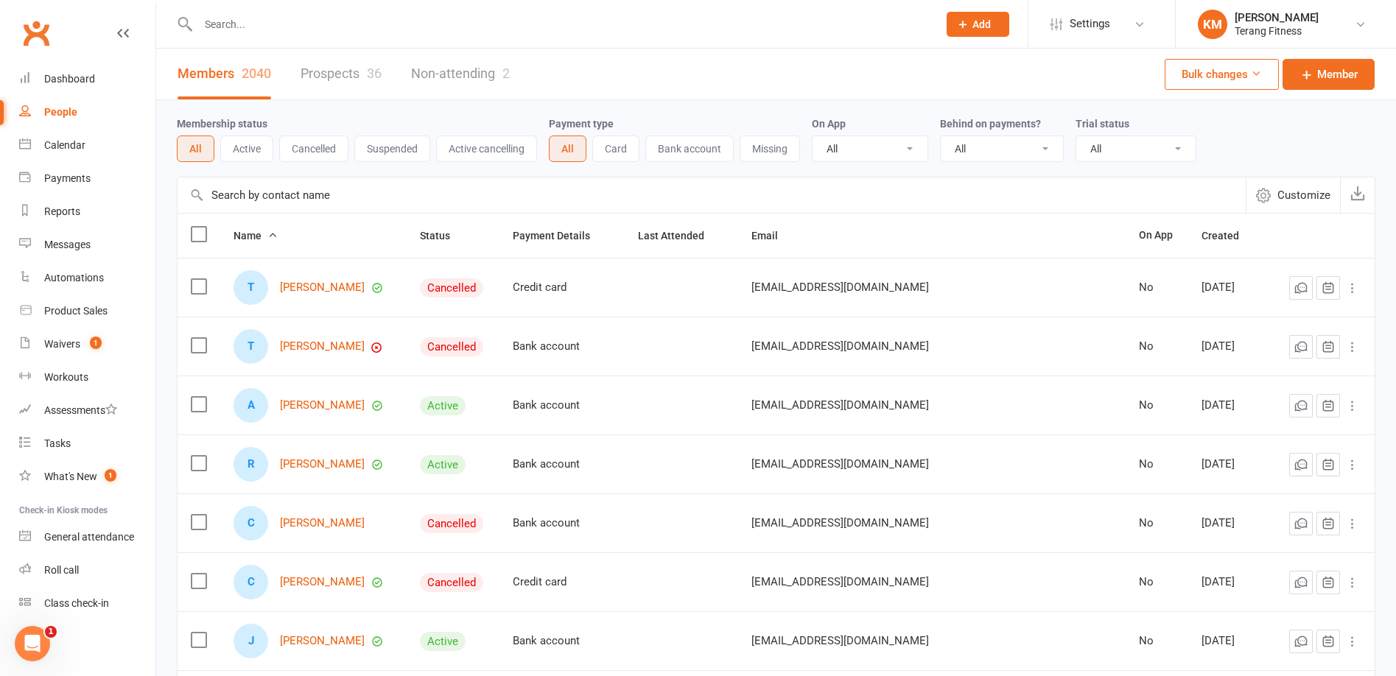
click at [230, 22] on input "text" at bounding box center [561, 24] width 734 height 21
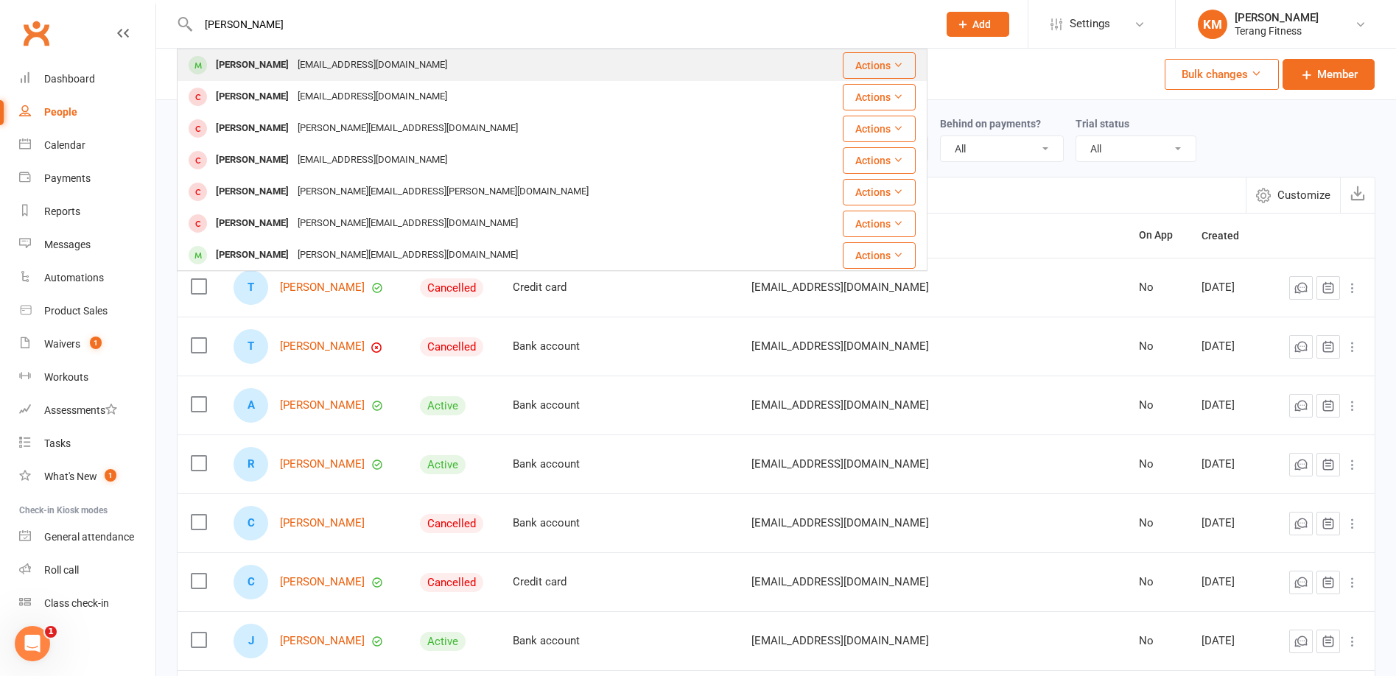
type input "[PERSON_NAME]"
click at [890, 72] on button "Actions" at bounding box center [879, 65] width 73 height 27
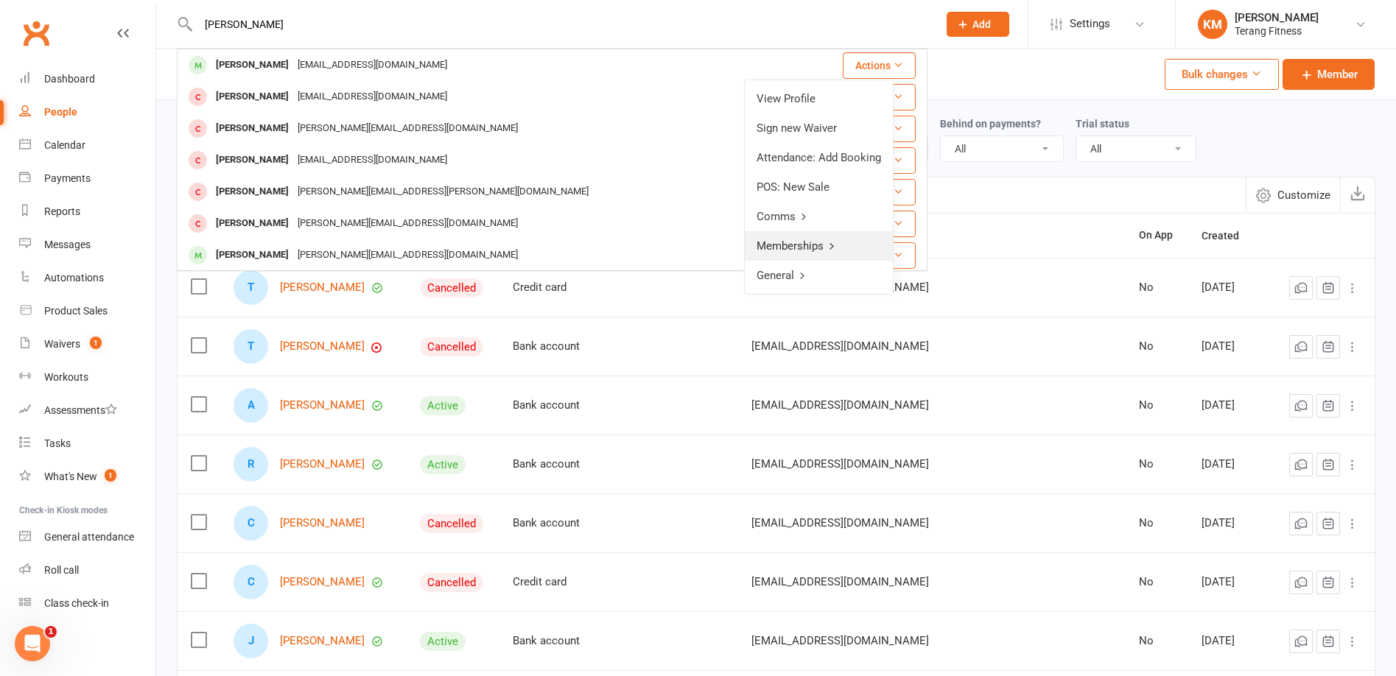
click at [793, 241] on link "Memberships" at bounding box center [819, 245] width 148 height 29
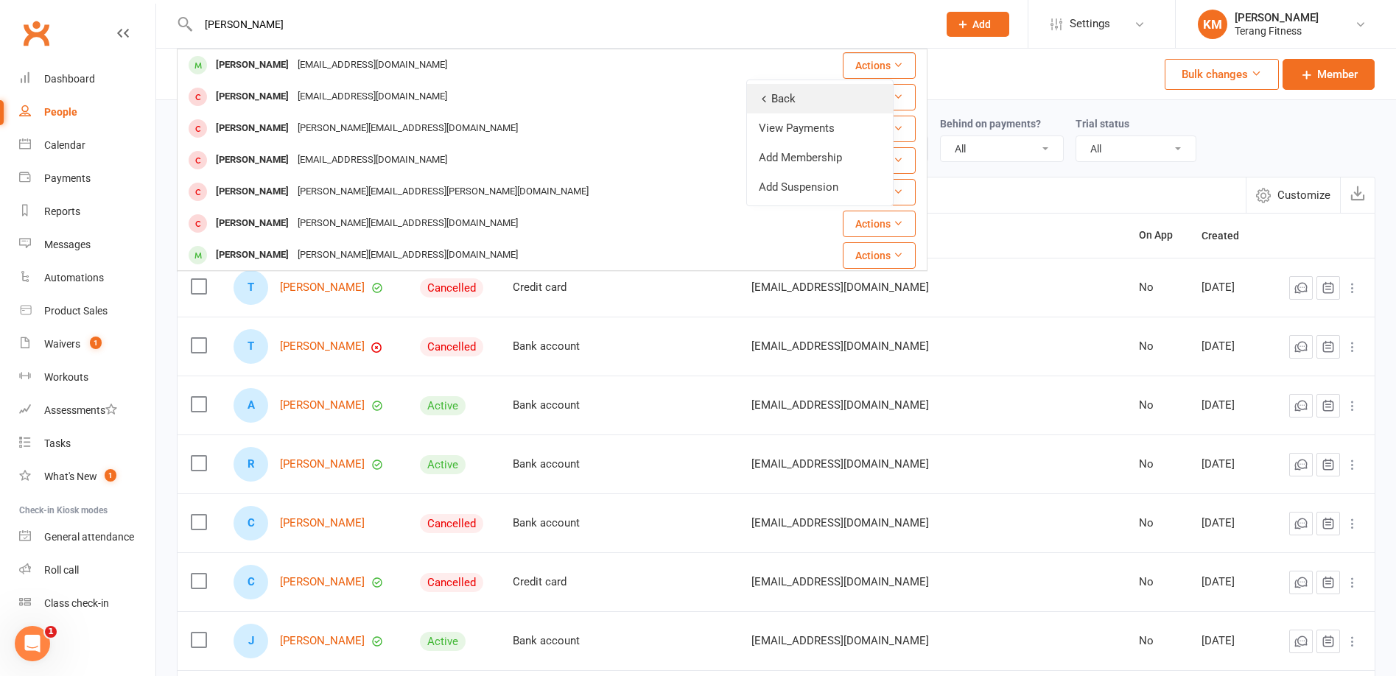
click at [774, 95] on link "Back" at bounding box center [820, 98] width 146 height 29
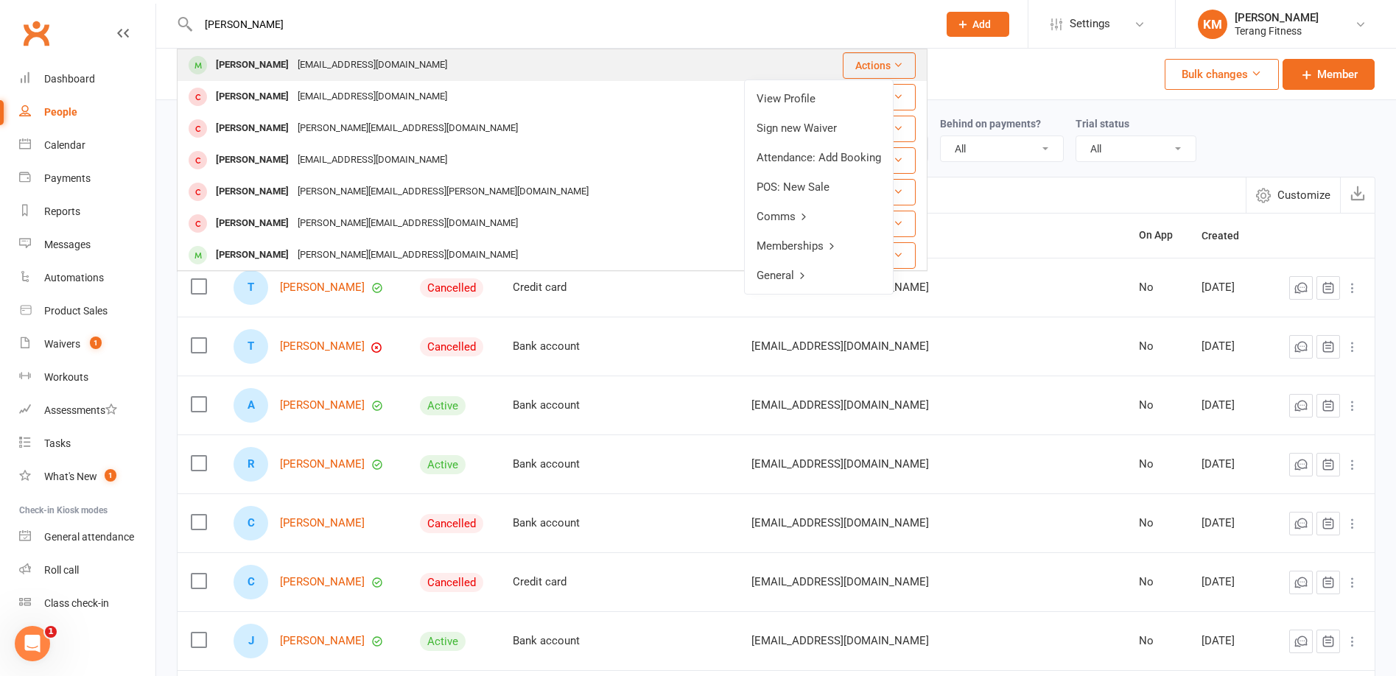
click at [871, 69] on button "Actions" at bounding box center [879, 65] width 73 height 27
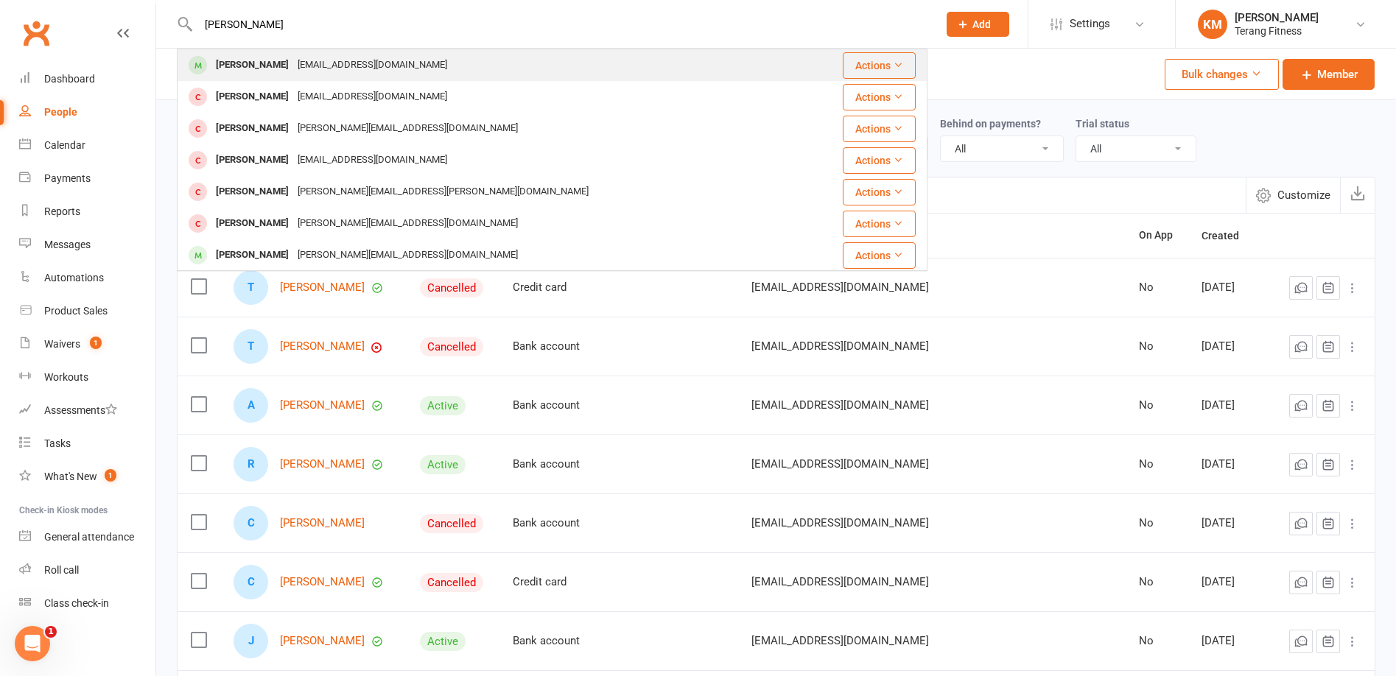
click at [867, 66] on button "Actions" at bounding box center [879, 65] width 73 height 27
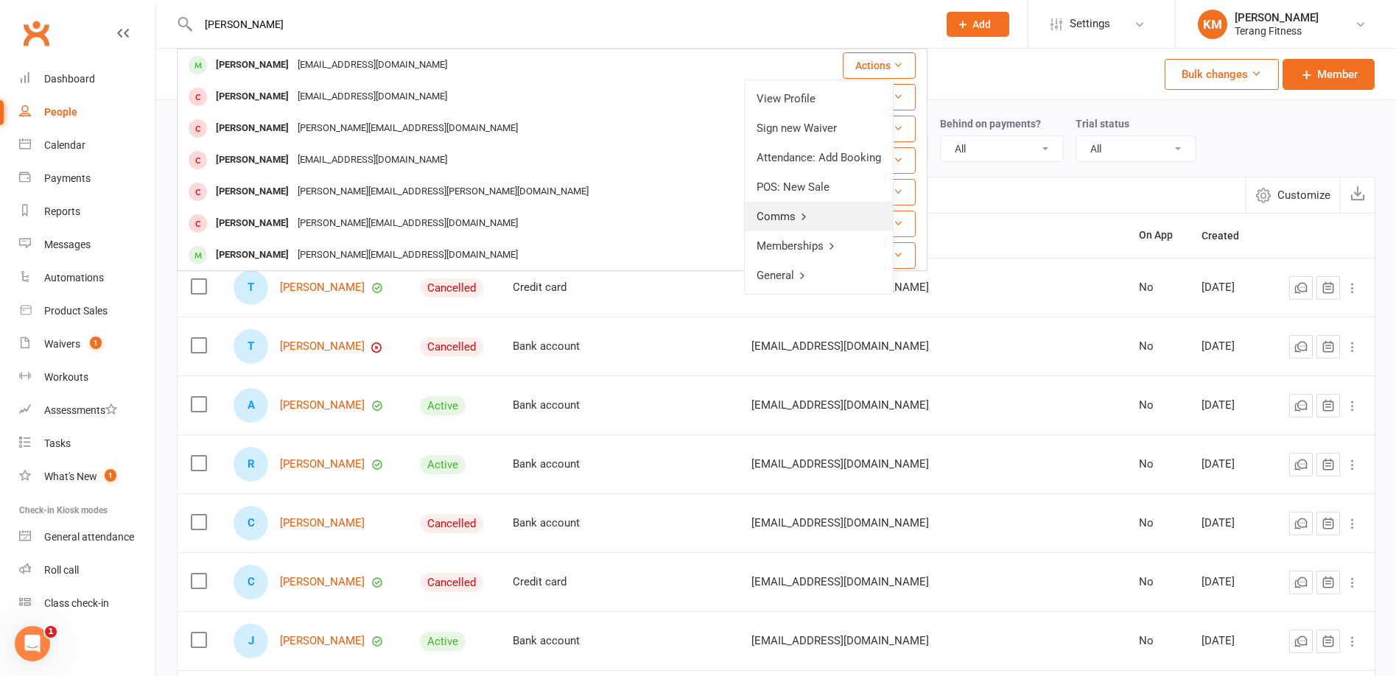
click at [807, 214] on icon at bounding box center [804, 216] width 10 height 10
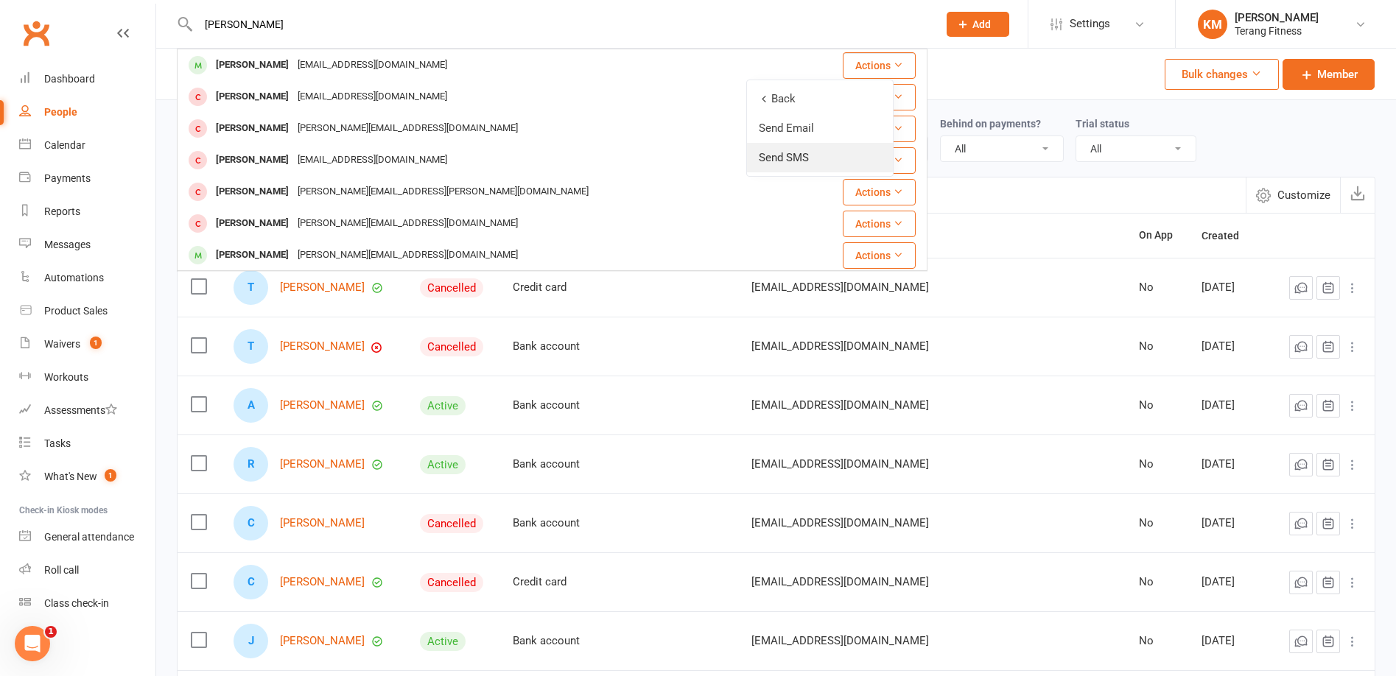
click at [799, 157] on link "Send SMS" at bounding box center [820, 157] width 146 height 29
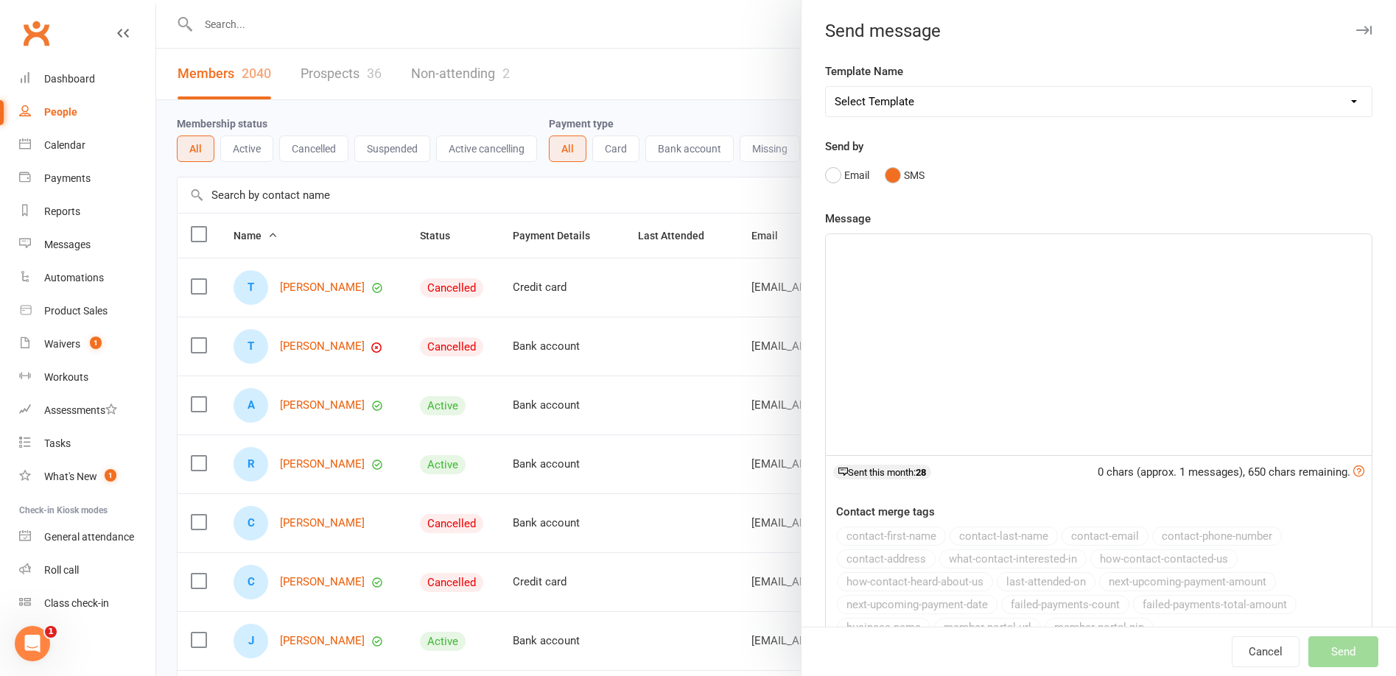
click at [880, 99] on select "Select Template [SMS] Swipe card issue [Email] Terang Fitness – Membership Paus…" at bounding box center [1099, 101] width 546 height 29
click at [913, 276] on div "﻿" at bounding box center [1099, 344] width 546 height 221
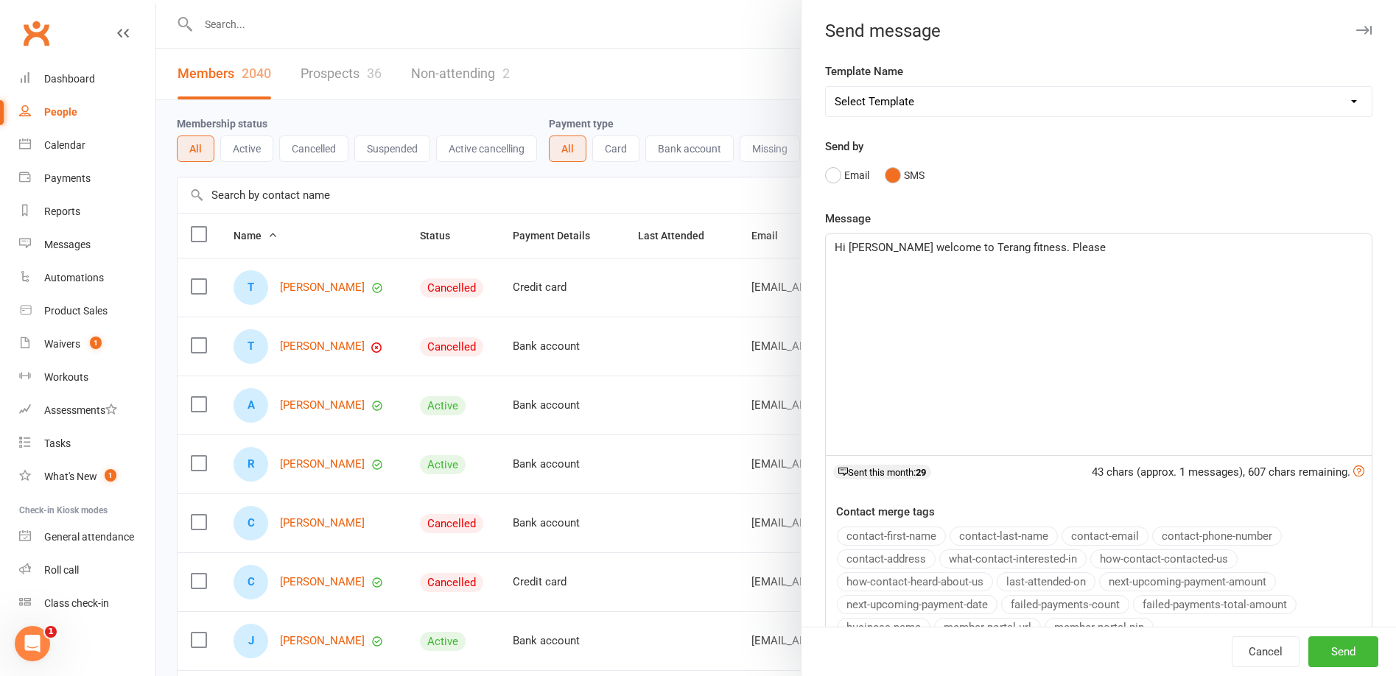
click at [1076, 253] on p "Hi [PERSON_NAME] welcome to Terang fitness. Please" at bounding box center [1099, 248] width 528 height 18
click at [1123, 249] on span "Hi [PERSON_NAME] welcome to Terang fitness. Please provide us an eergency conta…" at bounding box center [1091, 256] width 512 height 31
click at [1131, 249] on span "Hi [PERSON_NAME] welcome to Terang fitness. Please provide us an eergency conta…" at bounding box center [1091, 256] width 512 height 31
click at [981, 249] on span "Hi [PERSON_NAME] welcome to Terang fitness. Please provide us an emergency cont…" at bounding box center [1096, 256] width 522 height 31
click at [1331, 646] on span "Send" at bounding box center [1343, 651] width 24 height 13
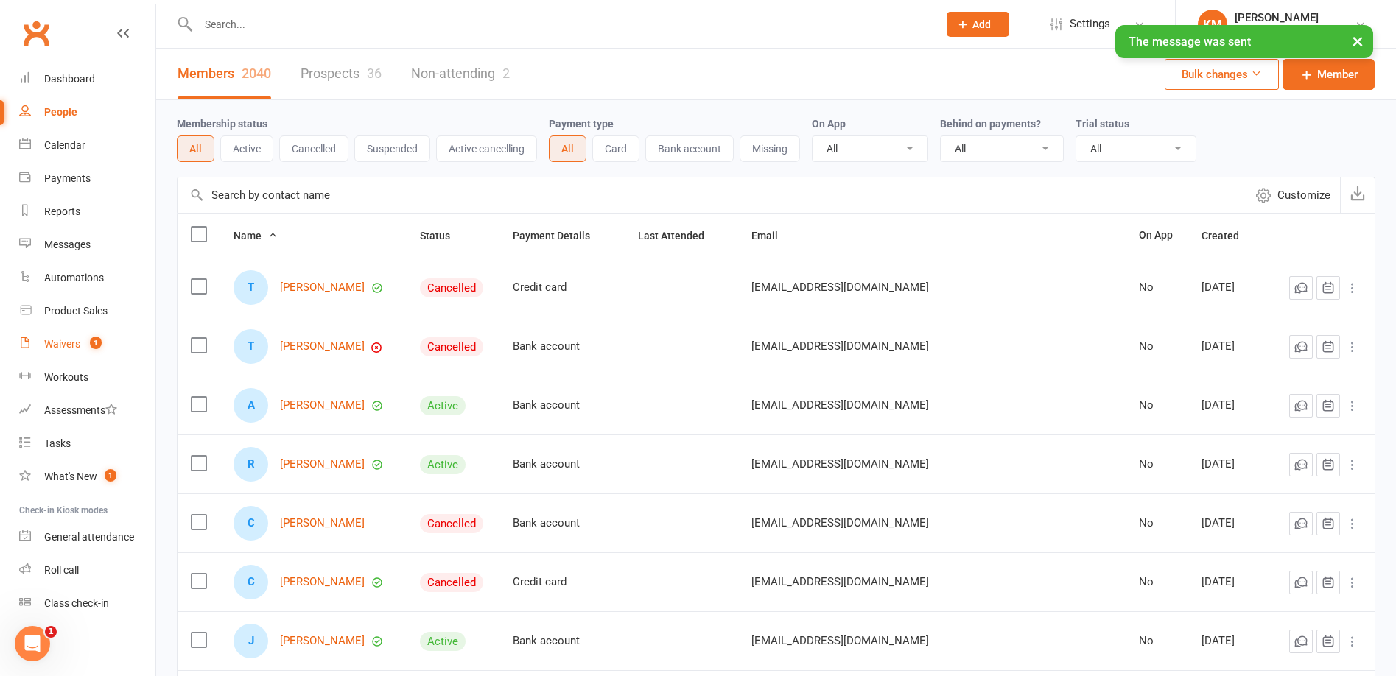
click at [105, 342] on link "Waivers 1" at bounding box center [87, 344] width 136 height 33
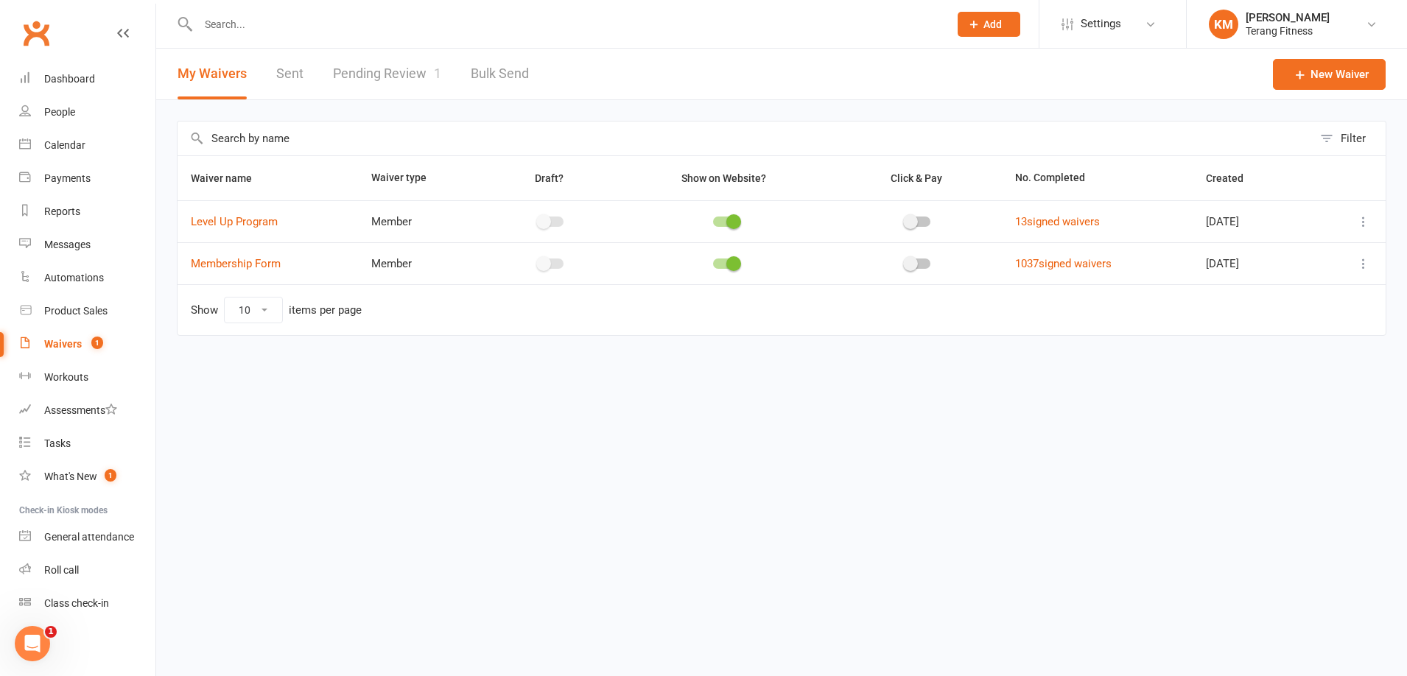
click at [423, 63] on link "Pending Review 1" at bounding box center [387, 74] width 108 height 51
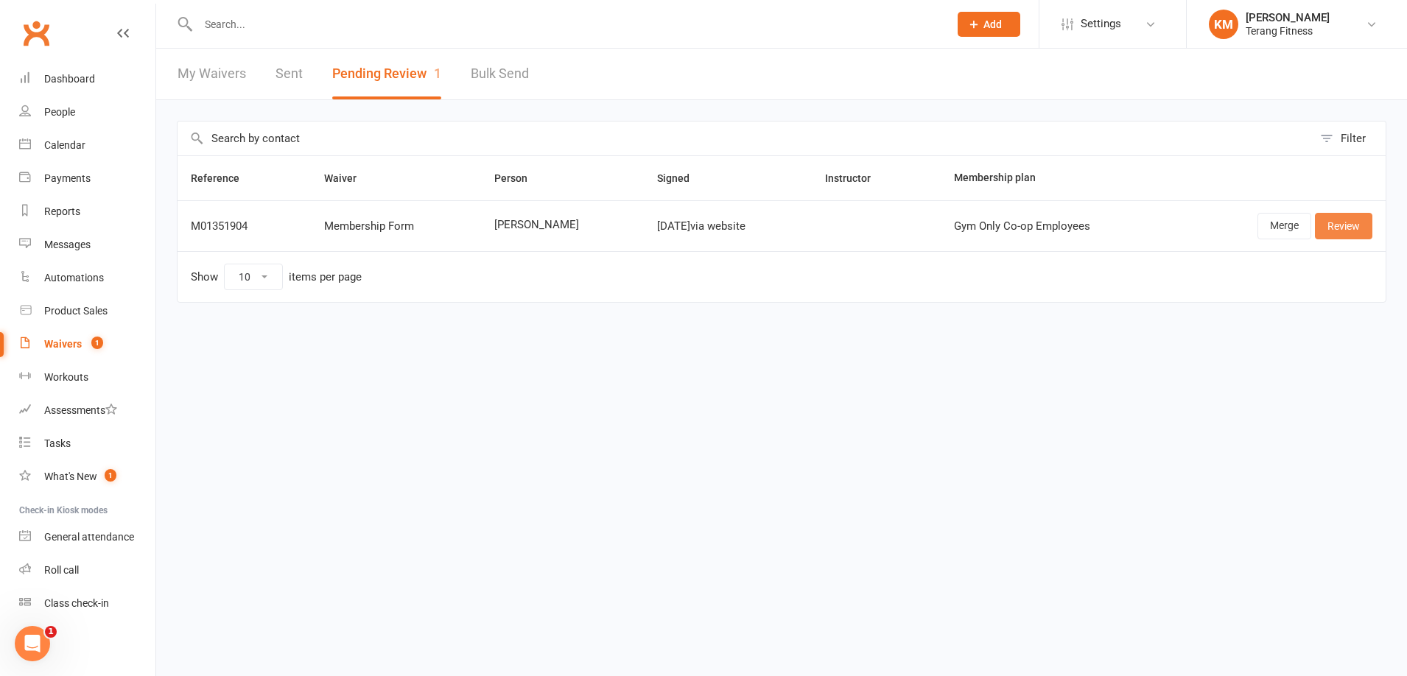
click at [1347, 228] on link "Review" at bounding box center [1343, 226] width 57 height 27
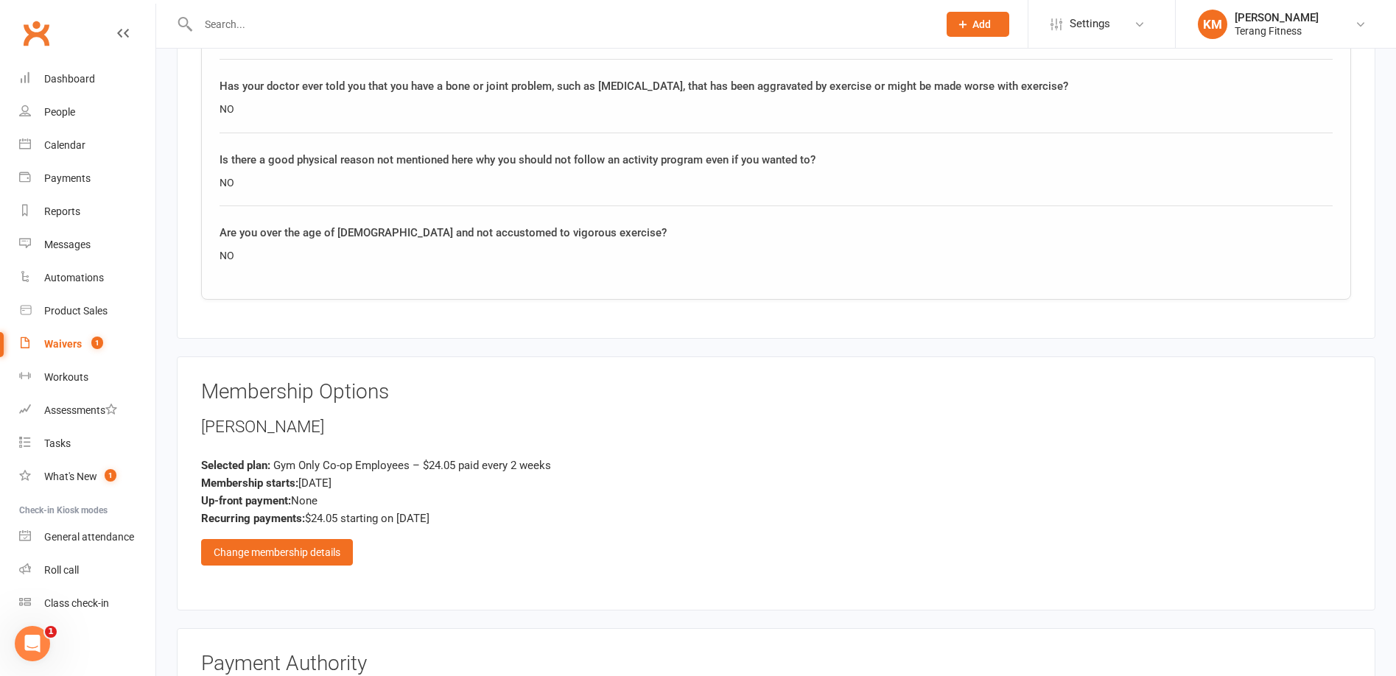
scroll to position [1547, 0]
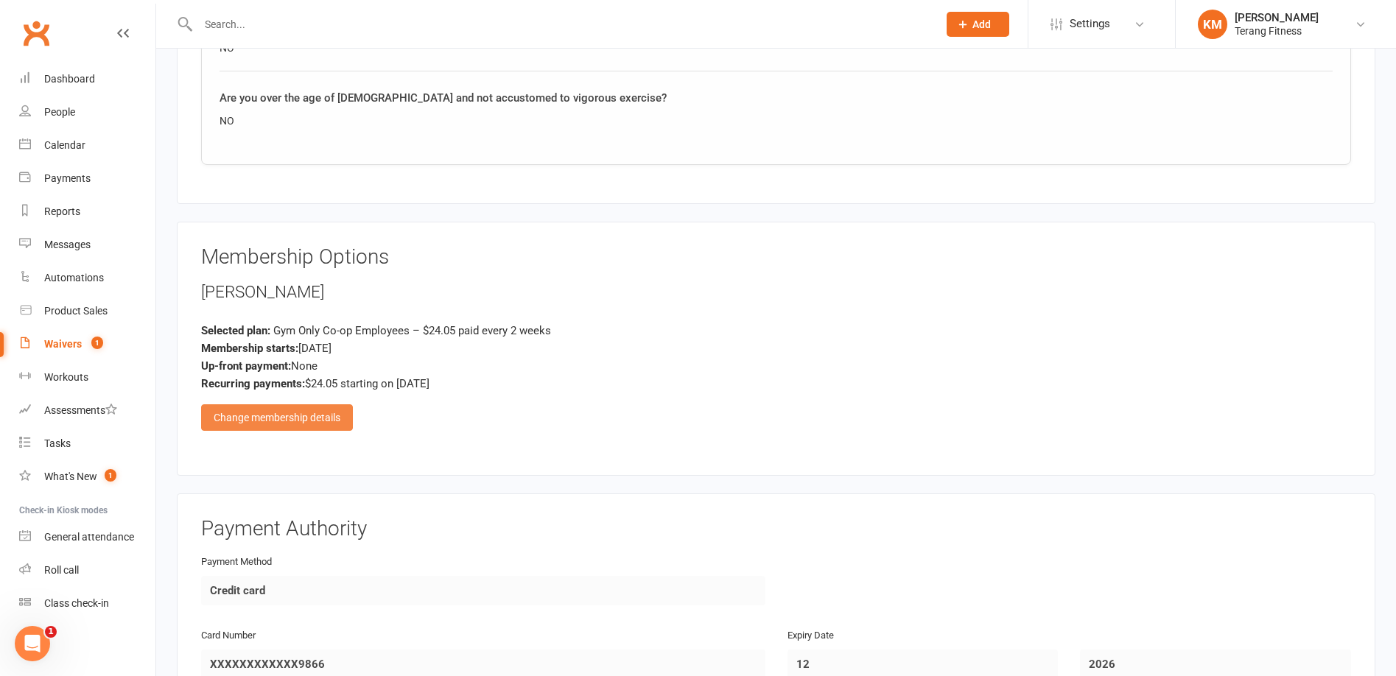
click at [326, 415] on div "Change membership details" at bounding box center [277, 417] width 152 height 27
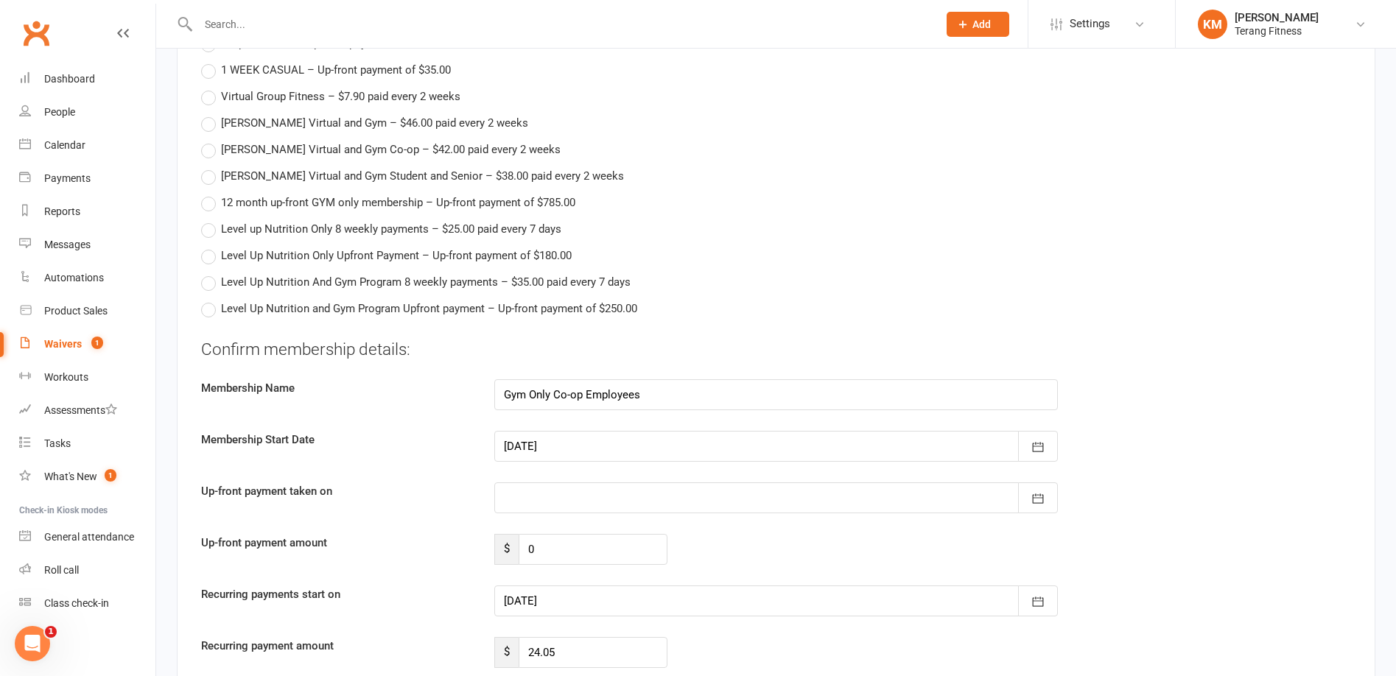
scroll to position [2431, 0]
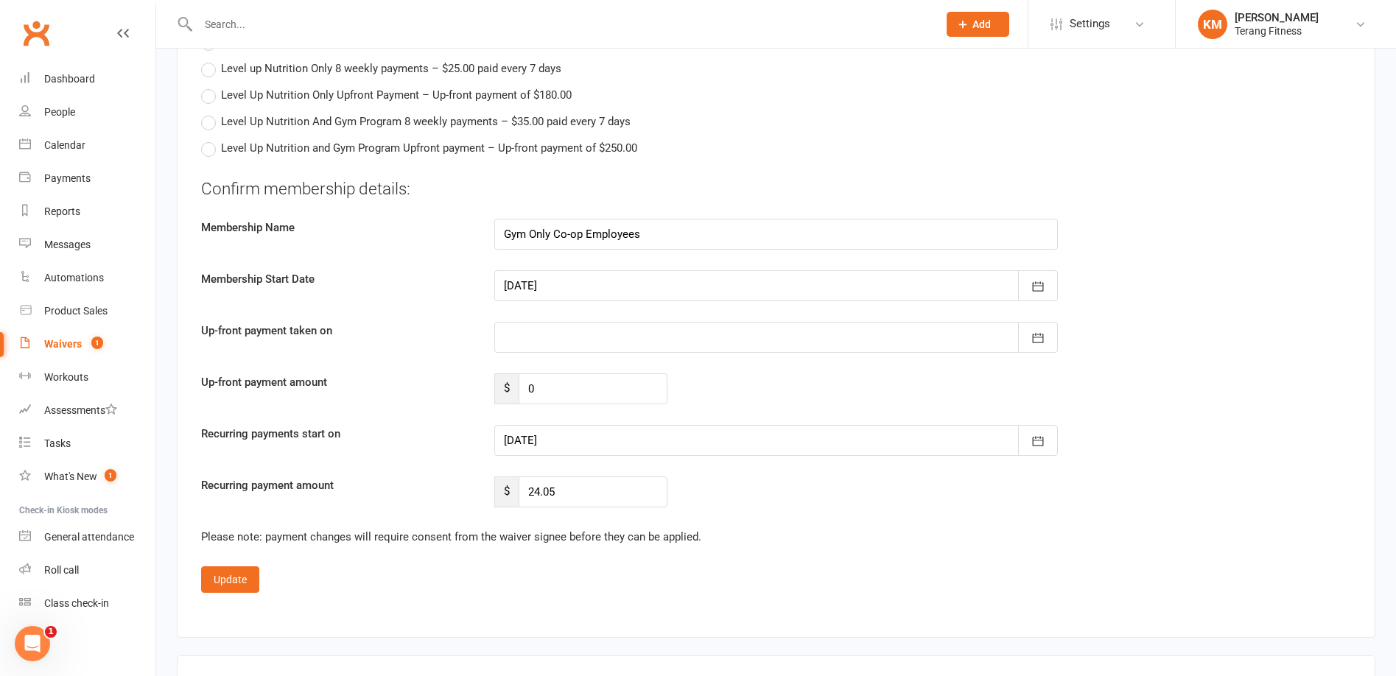
click at [546, 287] on div at bounding box center [776, 285] width 564 height 31
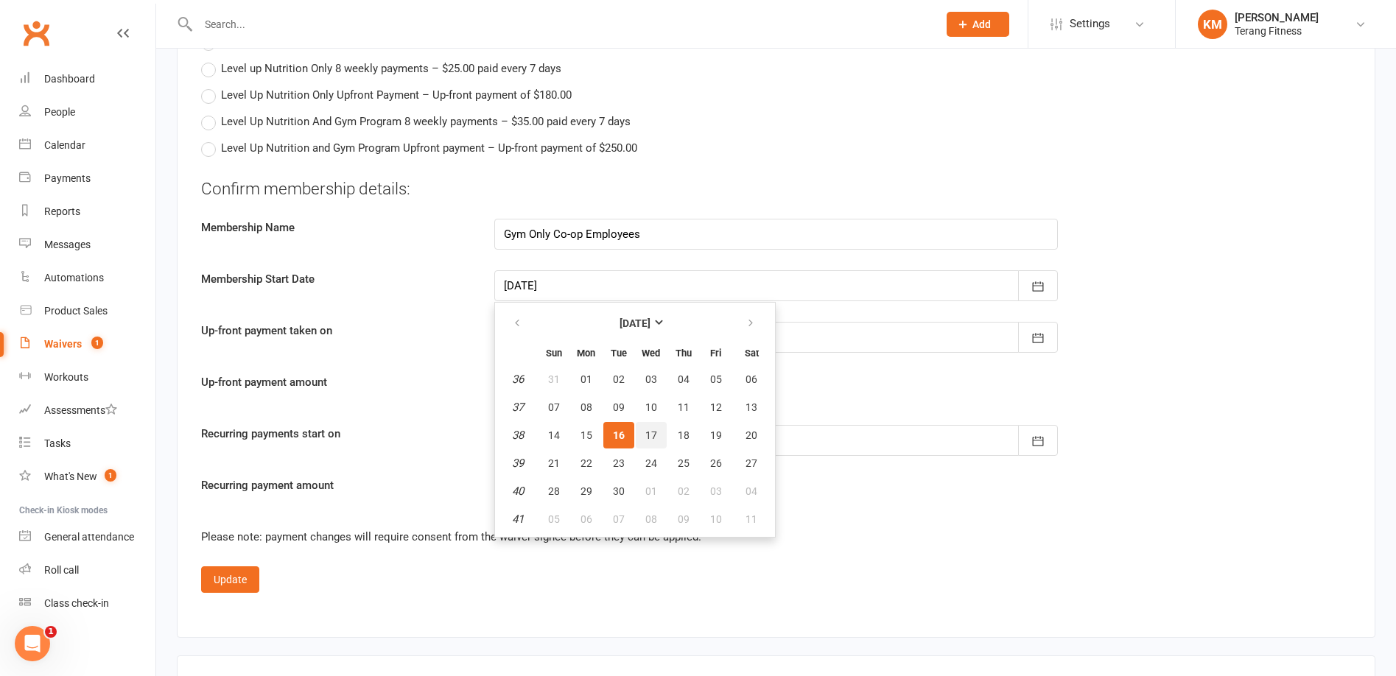
click at [650, 438] on span "17" at bounding box center [651, 435] width 12 height 12
type input "[DATE]"
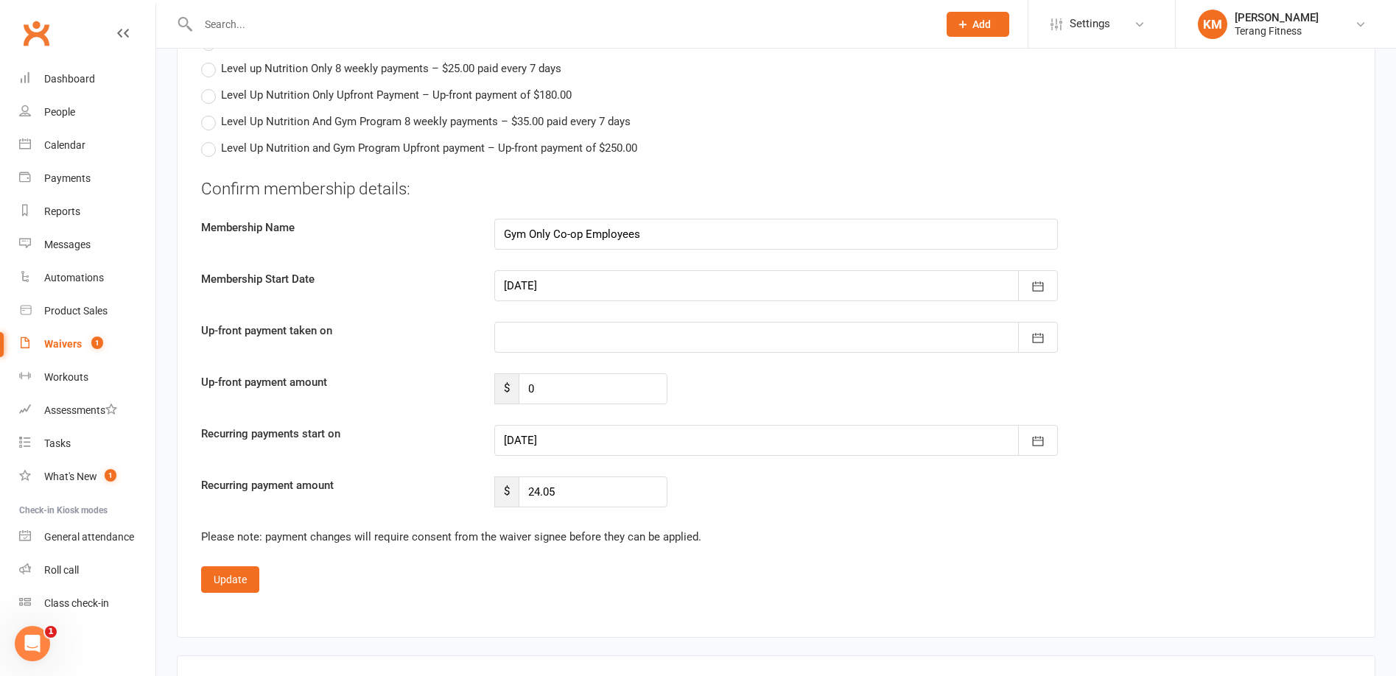
type input "[DATE]"
click at [561, 333] on div at bounding box center [776, 337] width 564 height 31
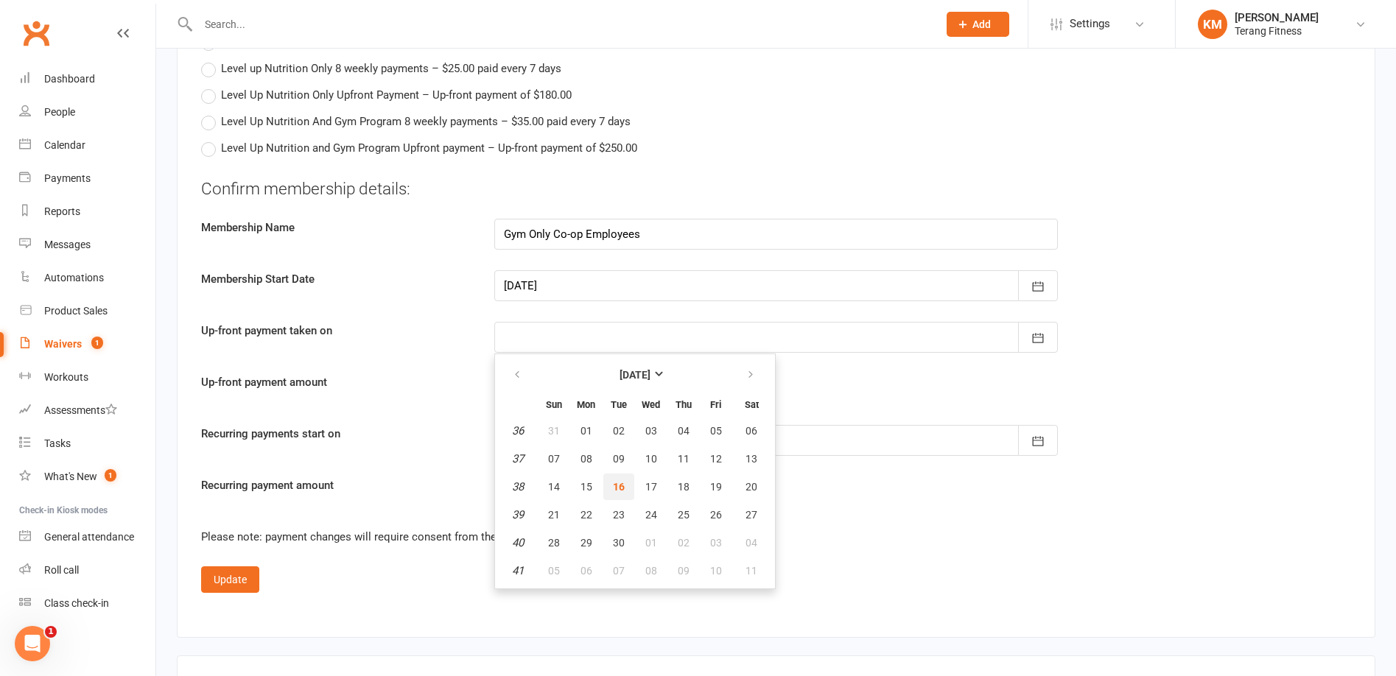
drag, startPoint x: 622, startPoint y: 482, endPoint x: 558, endPoint y: 421, distance: 88.6
click at [622, 483] on span "16" at bounding box center [619, 487] width 12 height 12
type input "[DATE]"
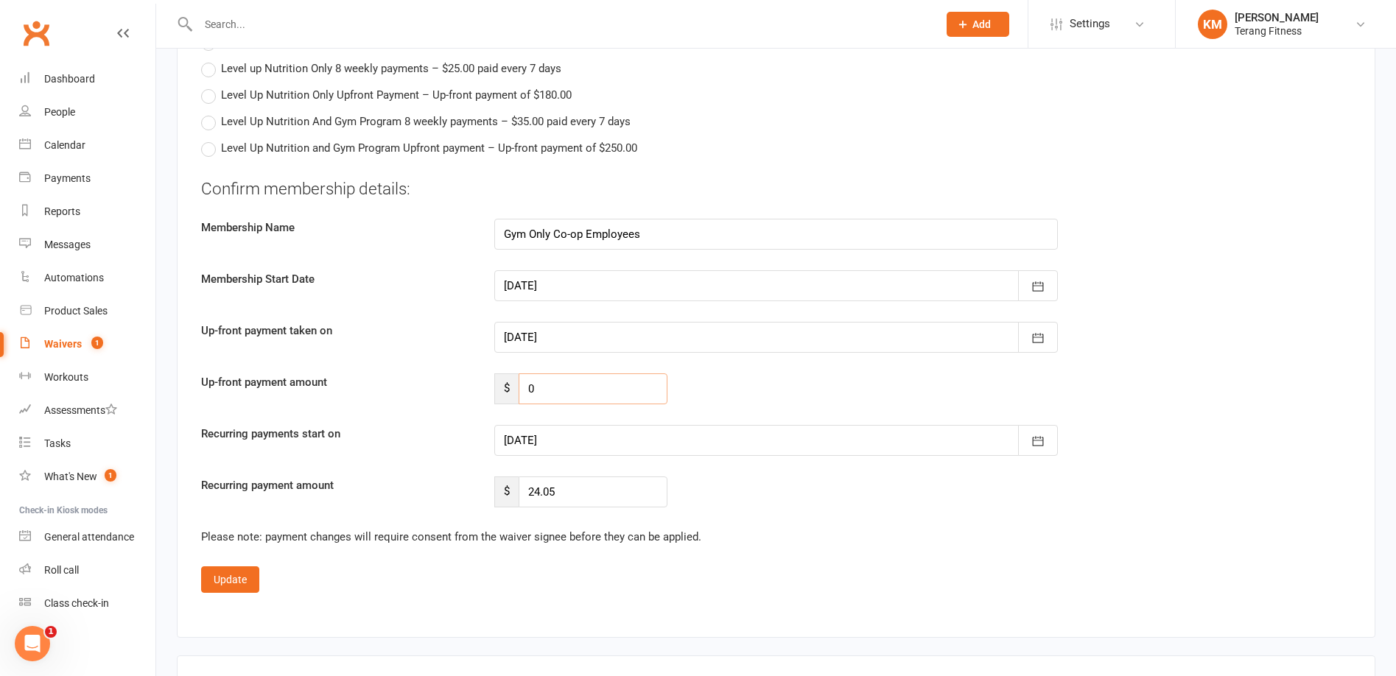
drag, startPoint x: 546, startPoint y: 391, endPoint x: 446, endPoint y: 383, distance: 99.8
click at [446, 383] on div "Up-front payment amount $ 0" at bounding box center [776, 388] width 1172 height 31
type input "10"
drag, startPoint x: 233, startPoint y: 576, endPoint x: 504, endPoint y: 513, distance: 278.2
click at [242, 573] on button "Update" at bounding box center [230, 579] width 58 height 27
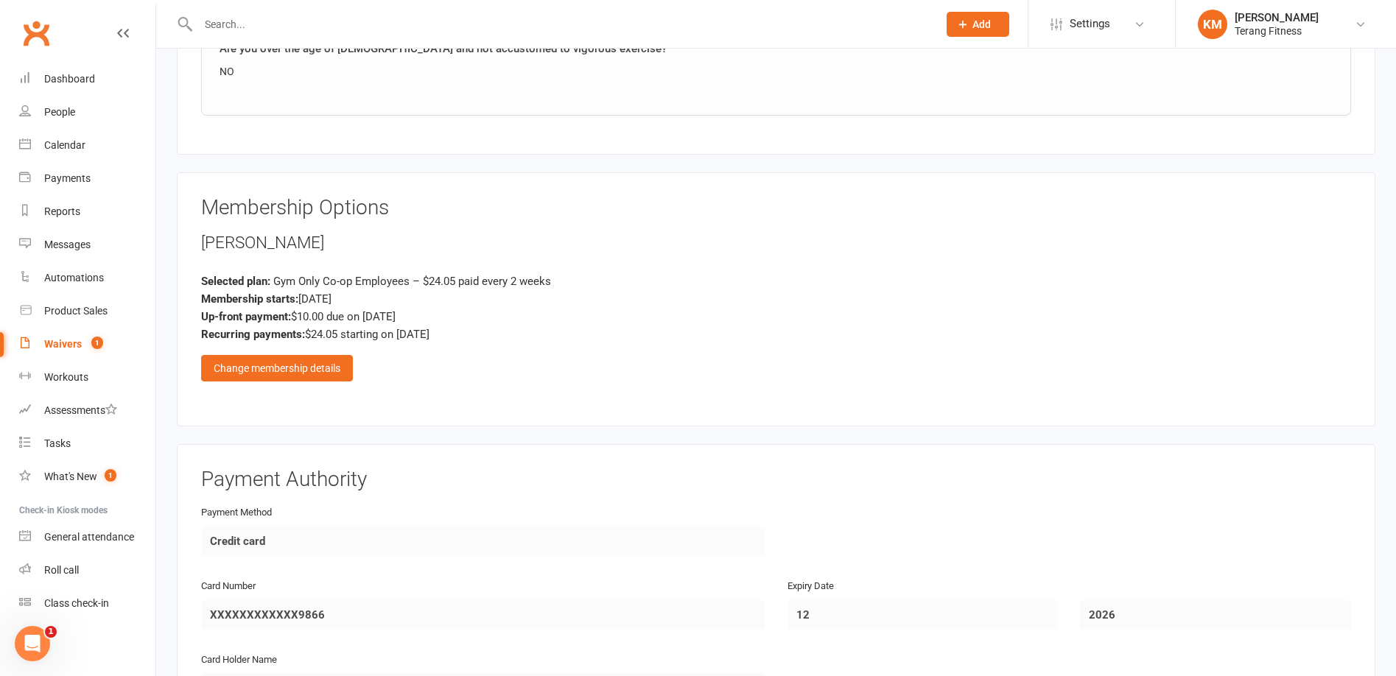
scroll to position [1596, 0]
drag, startPoint x: 294, startPoint y: 245, endPoint x: 194, endPoint y: 234, distance: 100.0
click at [194, 234] on div "Membership Options [PERSON_NAME] Selected plan: Gym Only Co-op Employees – $24.…" at bounding box center [776, 300] width 1199 height 254
copy div "[PERSON_NAME]"
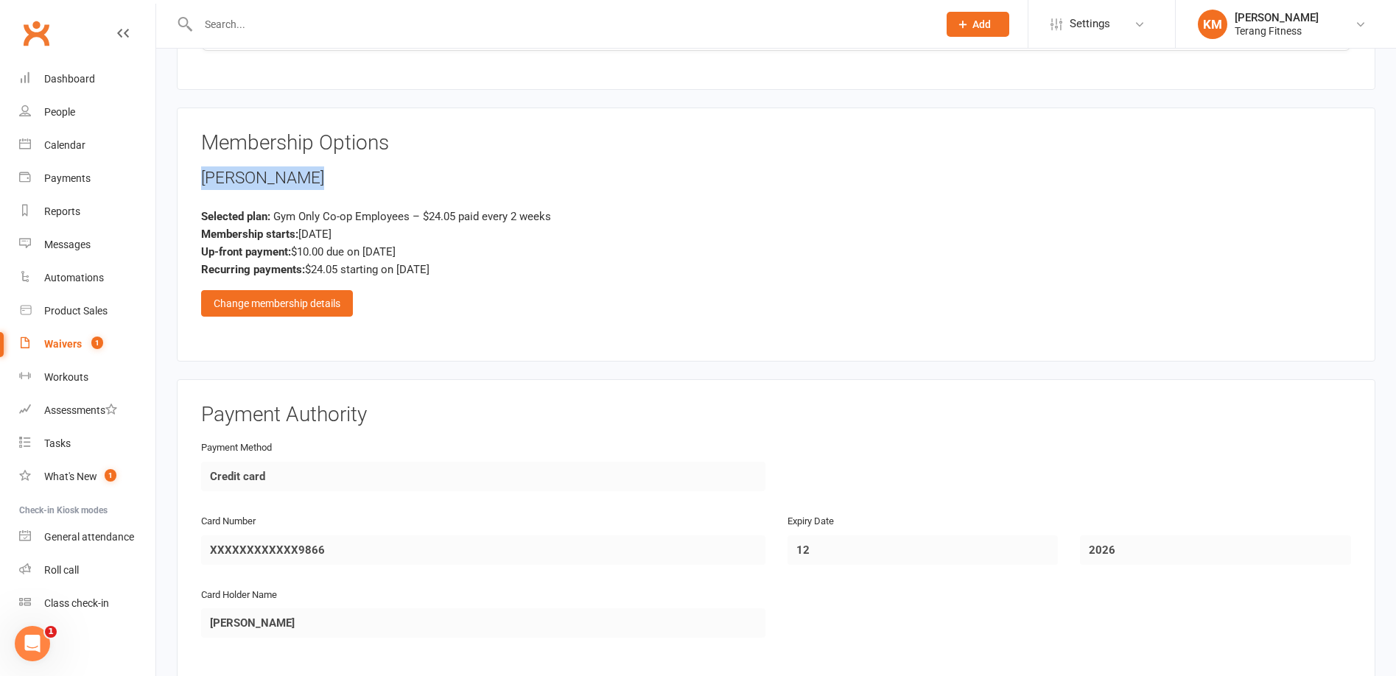
scroll to position [1964, 0]
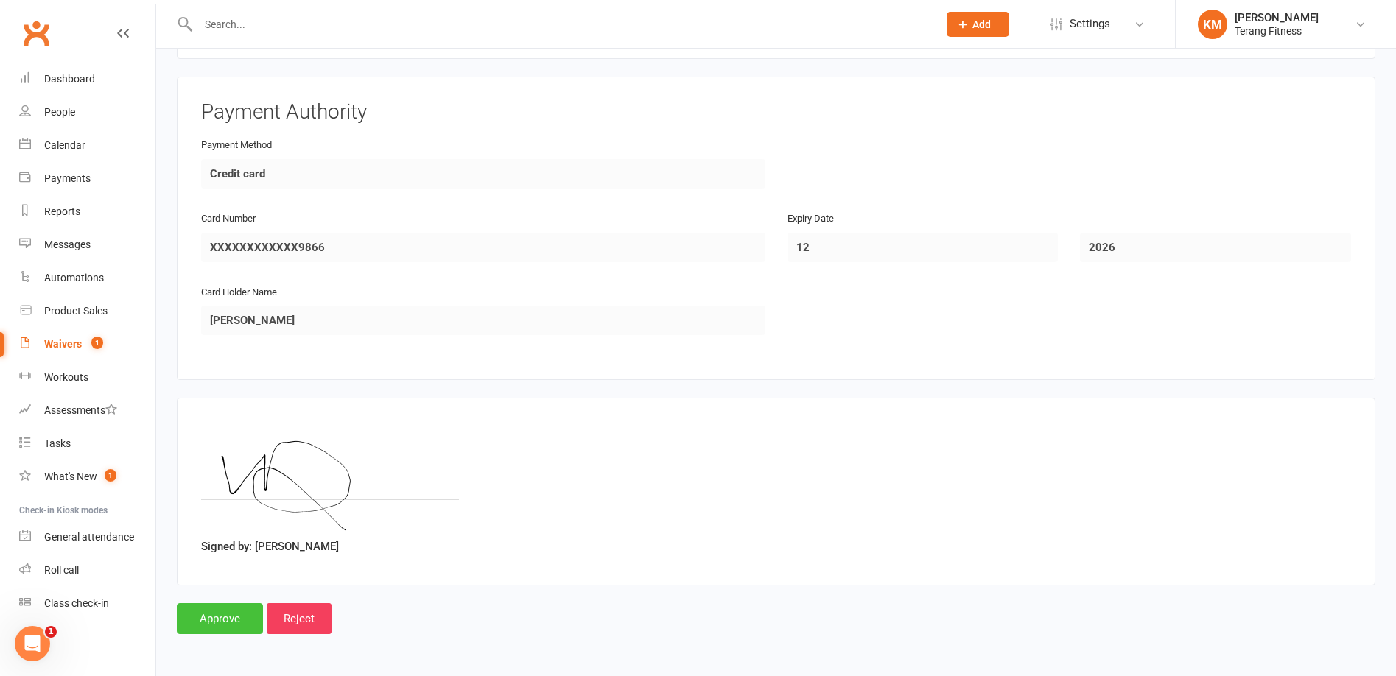
click at [235, 615] on input "Approve" at bounding box center [220, 618] width 86 height 31
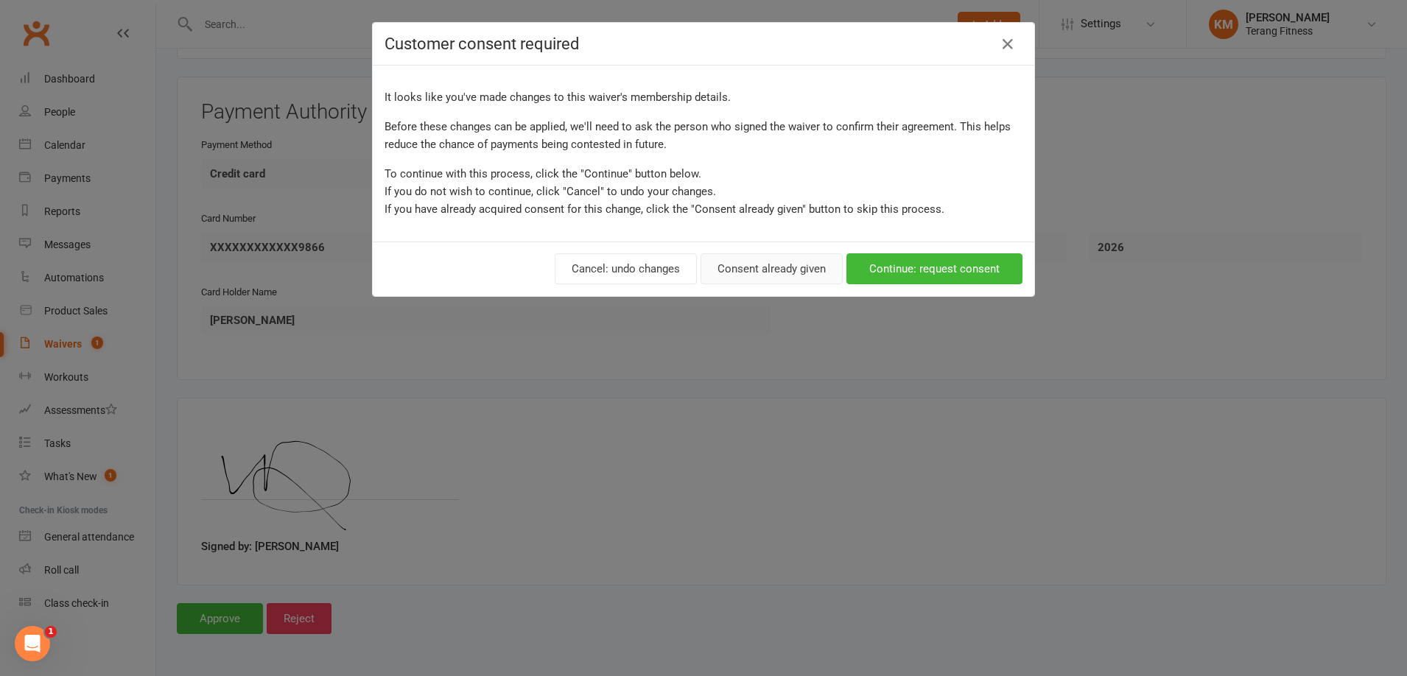
click at [764, 270] on button "Consent already given" at bounding box center [772, 268] width 142 height 31
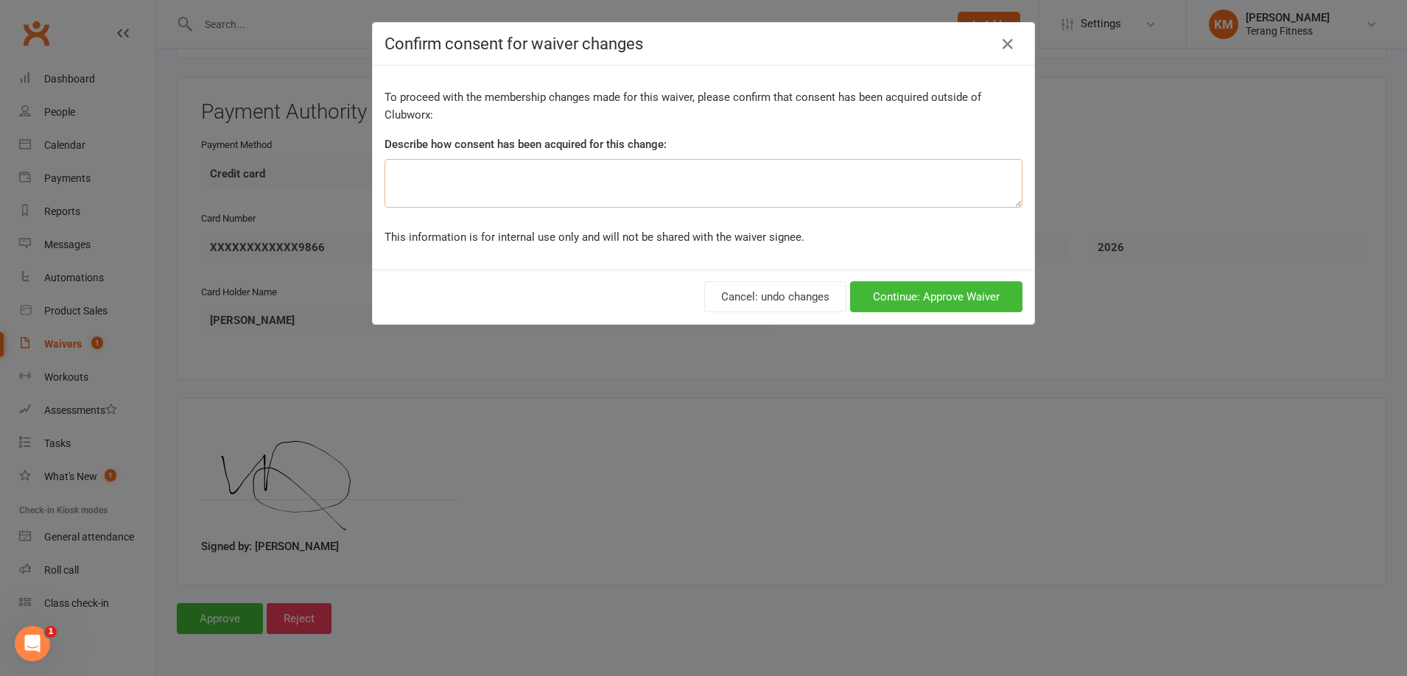
click at [714, 168] on textarea at bounding box center [704, 183] width 638 height 49
type textarea "cc"
click at [916, 290] on button "Continue: Approve Waiver" at bounding box center [936, 296] width 172 height 31
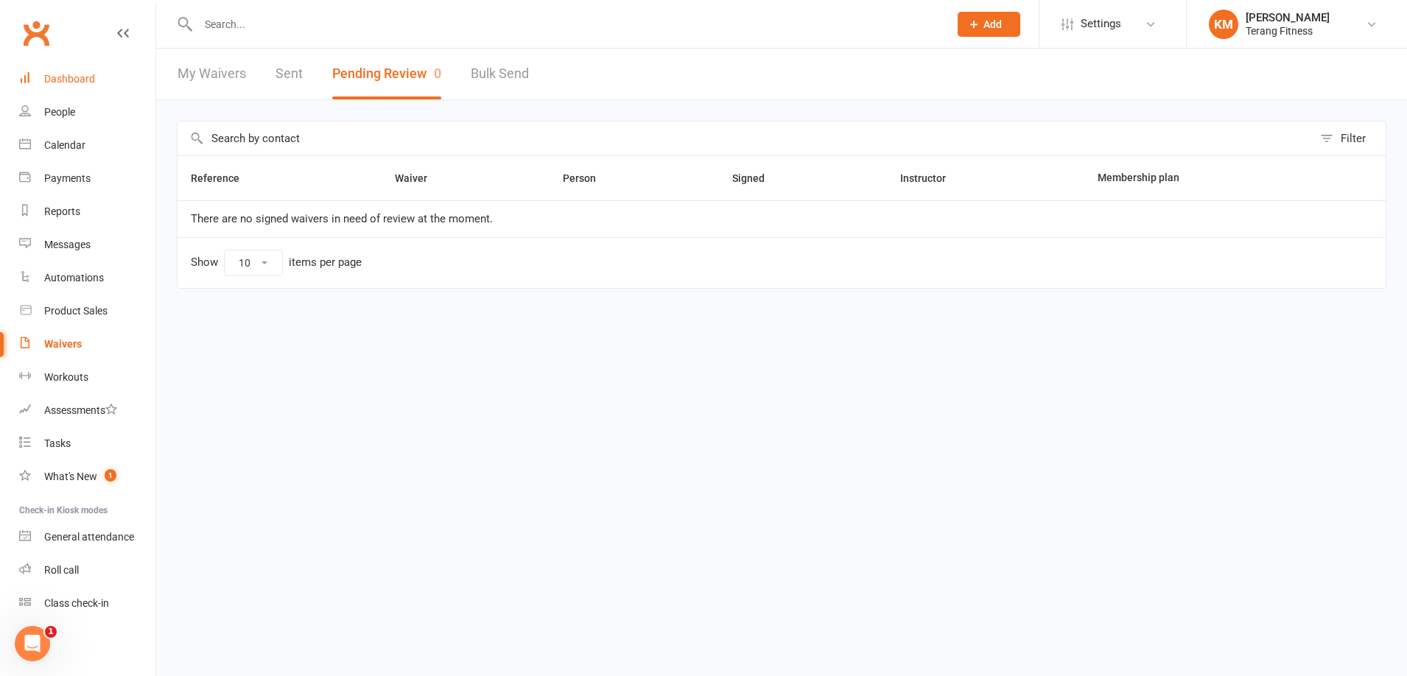
click at [76, 75] on div "Dashboard" at bounding box center [69, 79] width 51 height 12
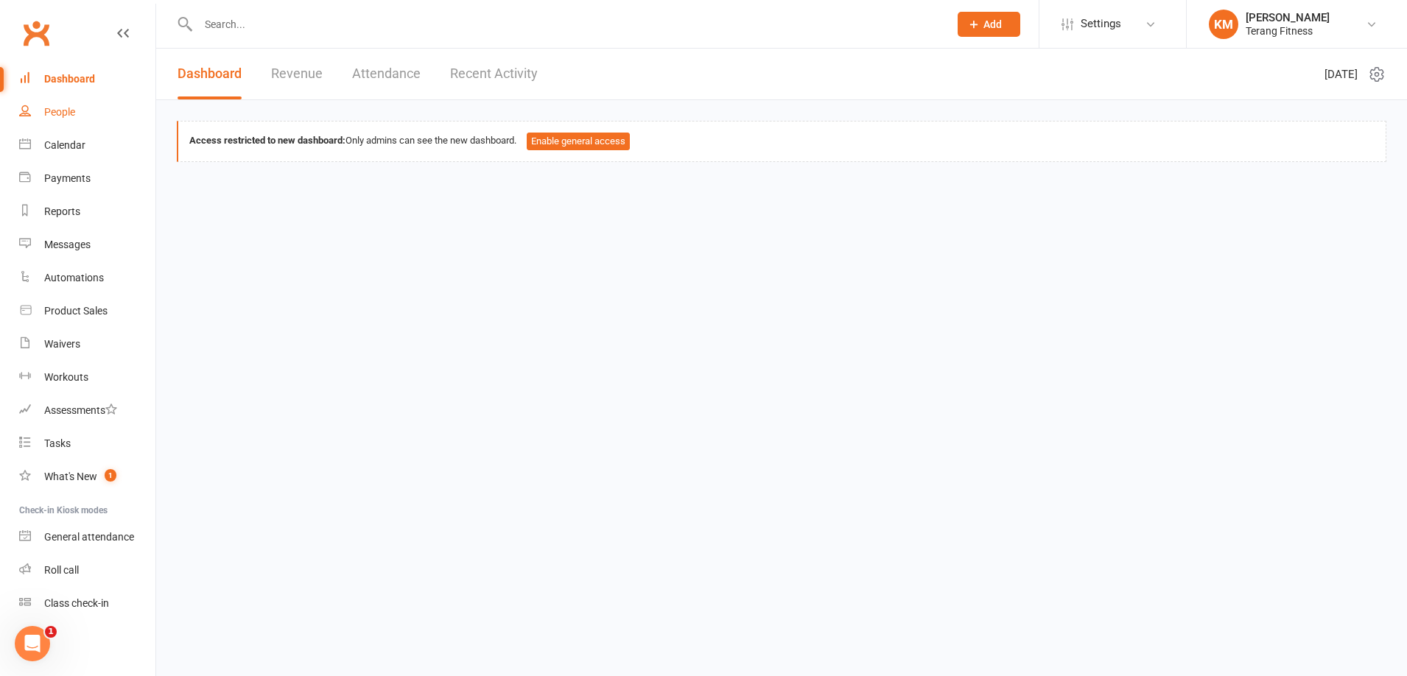
click at [63, 112] on div "People" at bounding box center [59, 112] width 31 height 12
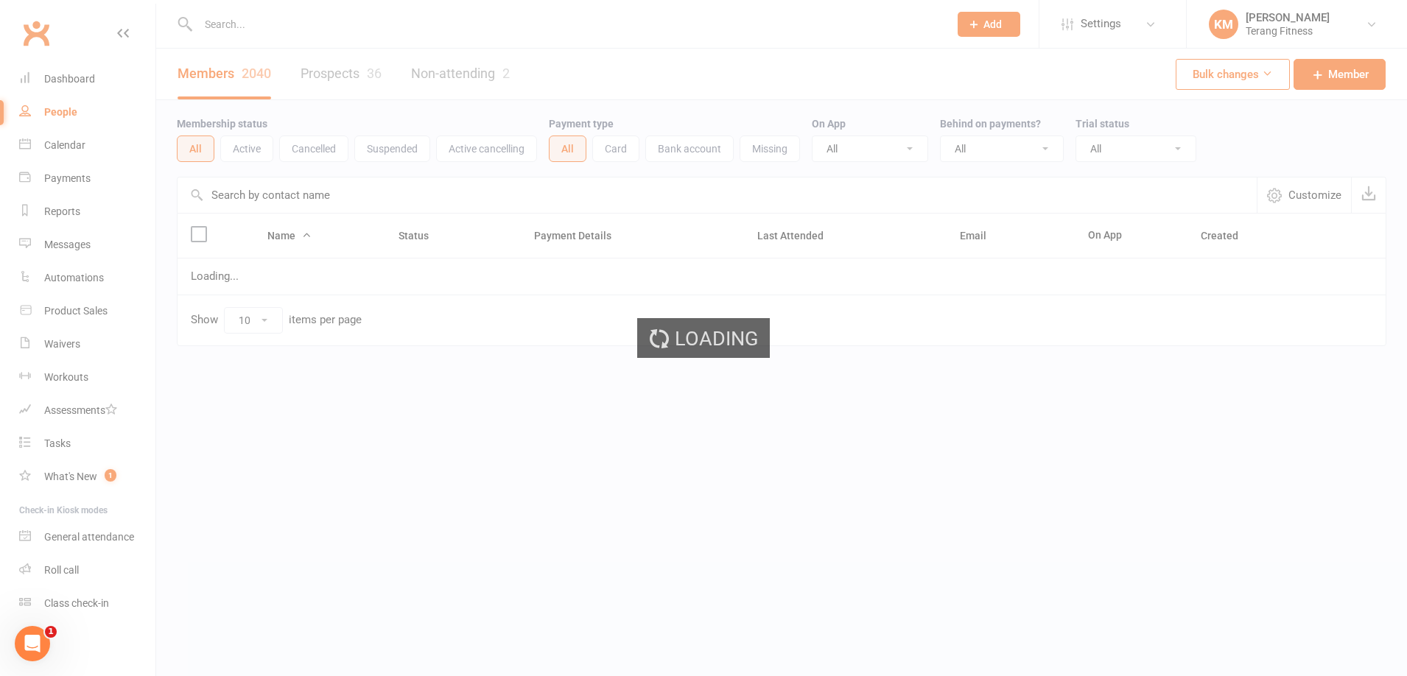
drag, startPoint x: 209, startPoint y: 27, endPoint x: 236, endPoint y: 30, distance: 27.5
click at [211, 26] on ui-view "Prospect Member Non-attending contact Class / event Appointment Task Membership…" at bounding box center [703, 204] width 1407 height 400
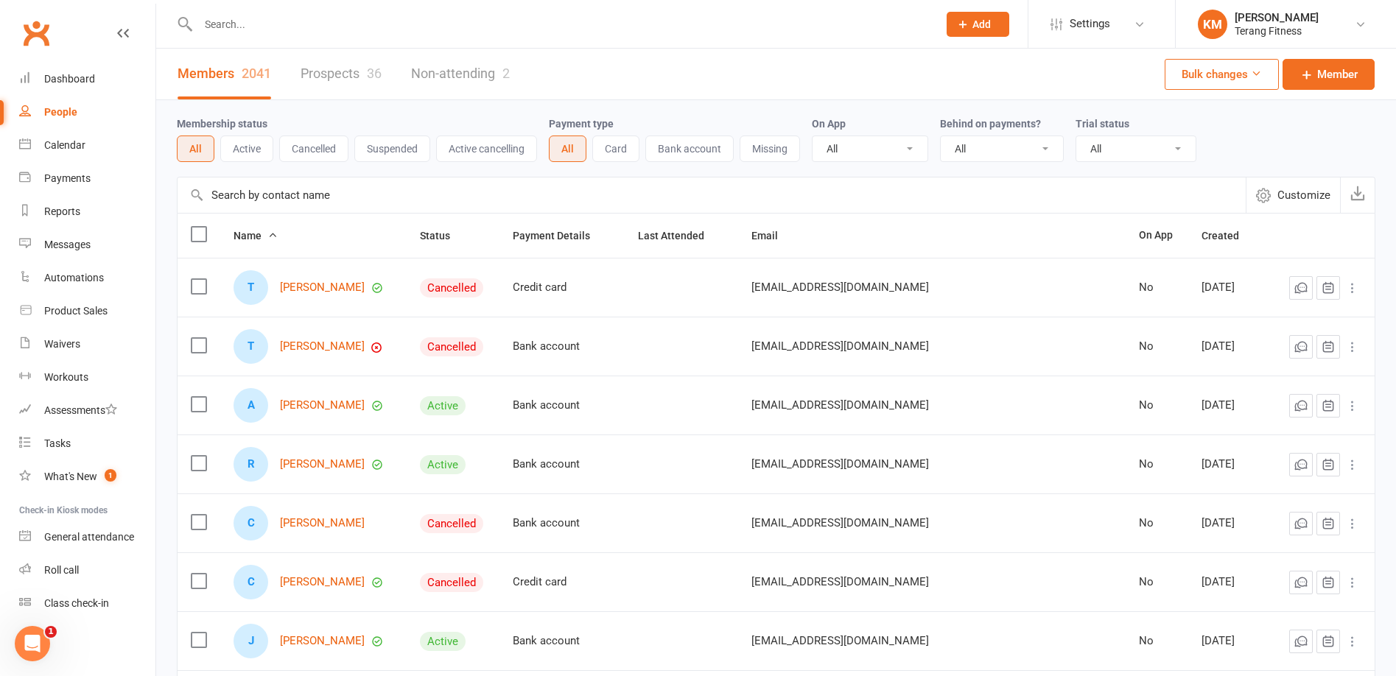
drag, startPoint x: 274, startPoint y: 40, endPoint x: 253, endPoint y: 34, distance: 22.2
click at [274, 39] on div at bounding box center [552, 24] width 751 height 48
drag, startPoint x: 239, startPoint y: 23, endPoint x: 306, endPoint y: 27, distance: 67.9
click at [239, 22] on input "text" at bounding box center [561, 24] width 734 height 21
click at [306, 27] on input "text" at bounding box center [561, 24] width 734 height 21
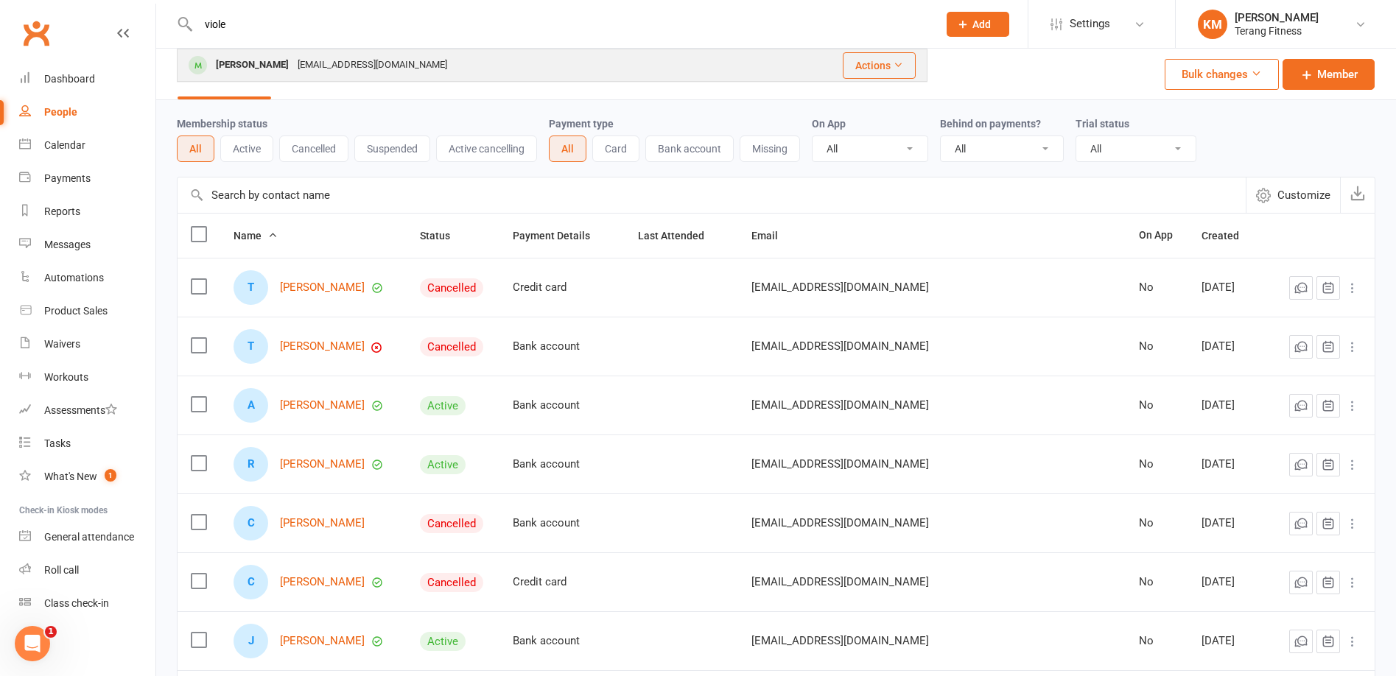
type input "viole"
drag, startPoint x: 274, startPoint y: 69, endPoint x: 298, endPoint y: 64, distance: 24.9
click at [293, 68] on div "[EMAIL_ADDRESS][DOMAIN_NAME]" at bounding box center [372, 65] width 158 height 21
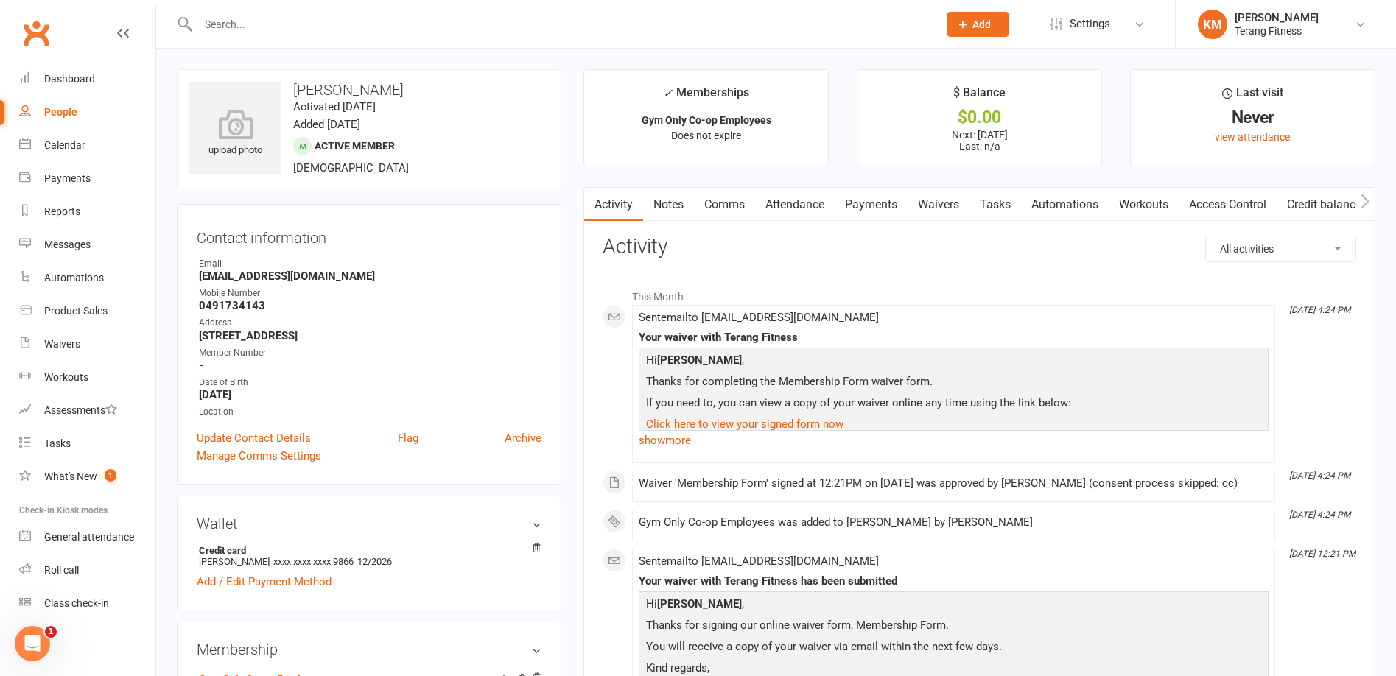
click at [218, 21] on input "text" at bounding box center [561, 24] width 734 height 21
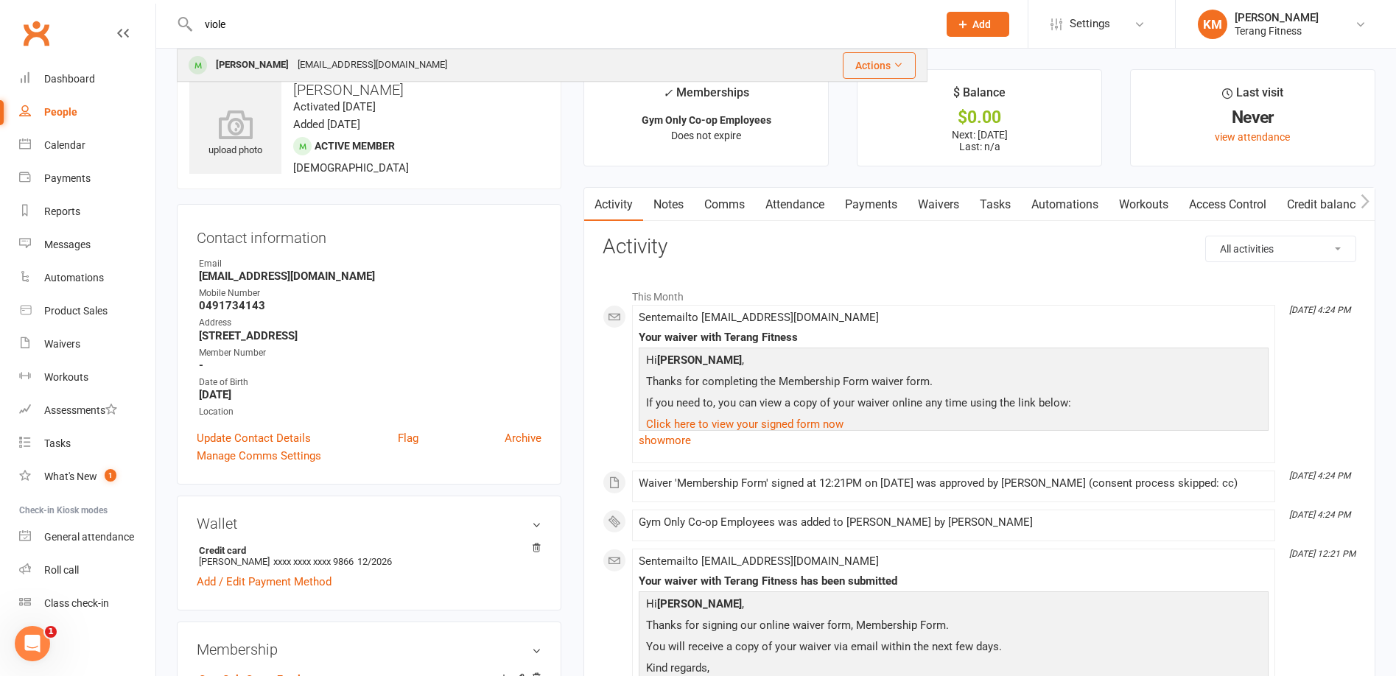
type input "viole"
click at [898, 67] on icon at bounding box center [898, 65] width 10 height 10
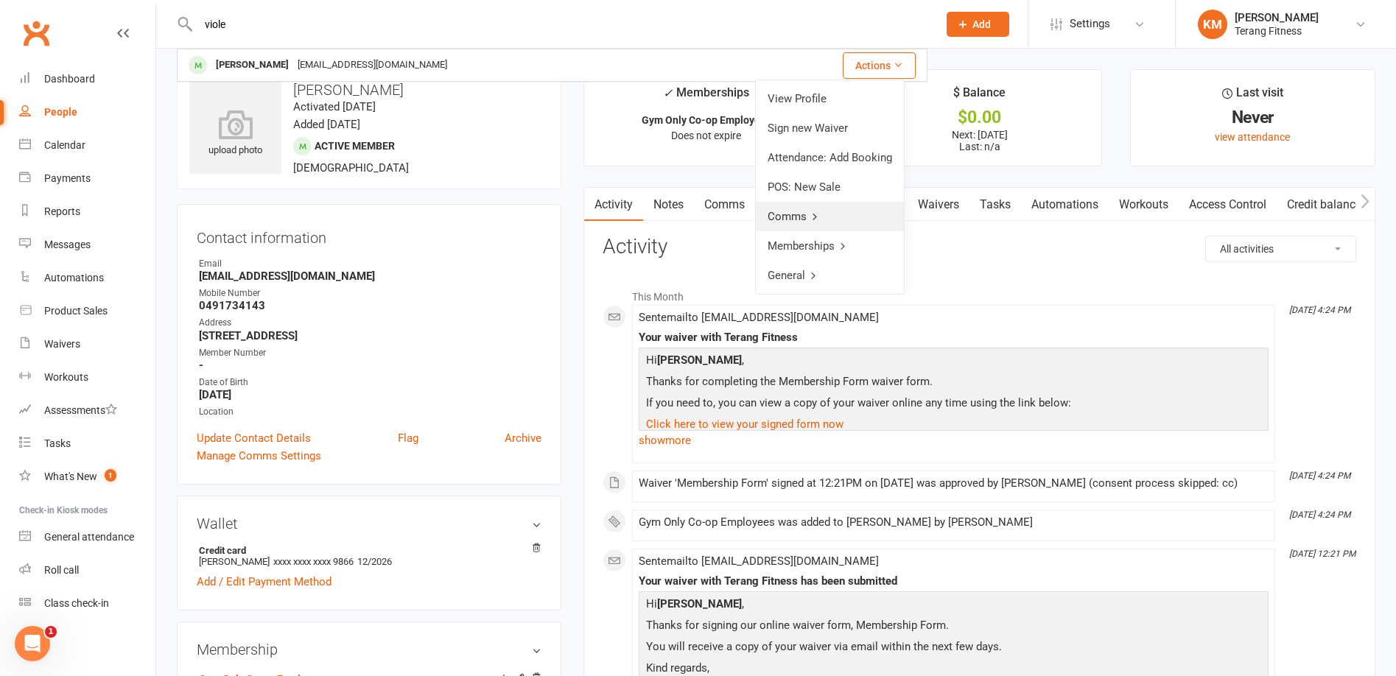
click at [799, 214] on link "Comms" at bounding box center [830, 216] width 148 height 29
click at [817, 158] on link "Send SMS" at bounding box center [831, 157] width 146 height 29
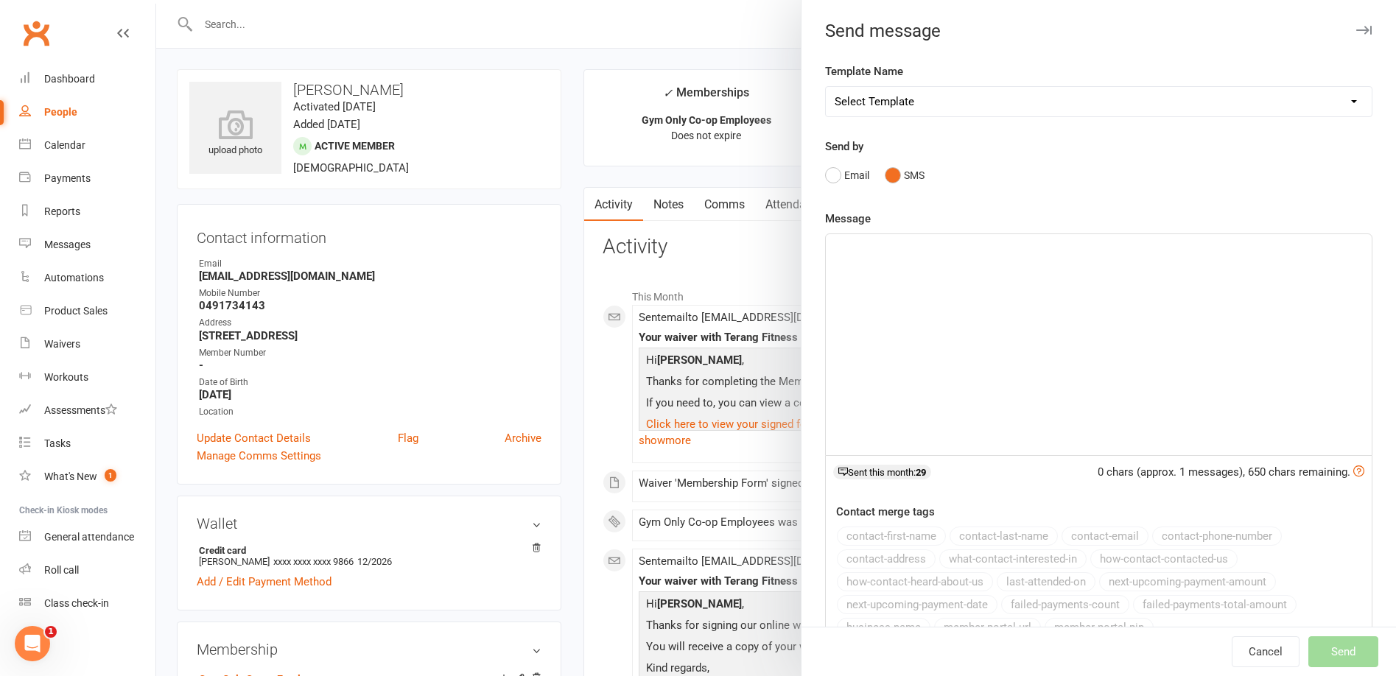
click at [949, 293] on div "﻿" at bounding box center [1099, 344] width 546 height 221
click at [896, 101] on select "Select Template [SMS] Swipe card issue [Email] Terang Fitness – Membership Paus…" at bounding box center [1099, 101] width 546 height 29
select select "0"
click at [826, 87] on select "Select Template [SMS] Swipe card issue [Email] Terang Fitness – Membership Paus…" at bounding box center [1099, 101] width 546 height 29
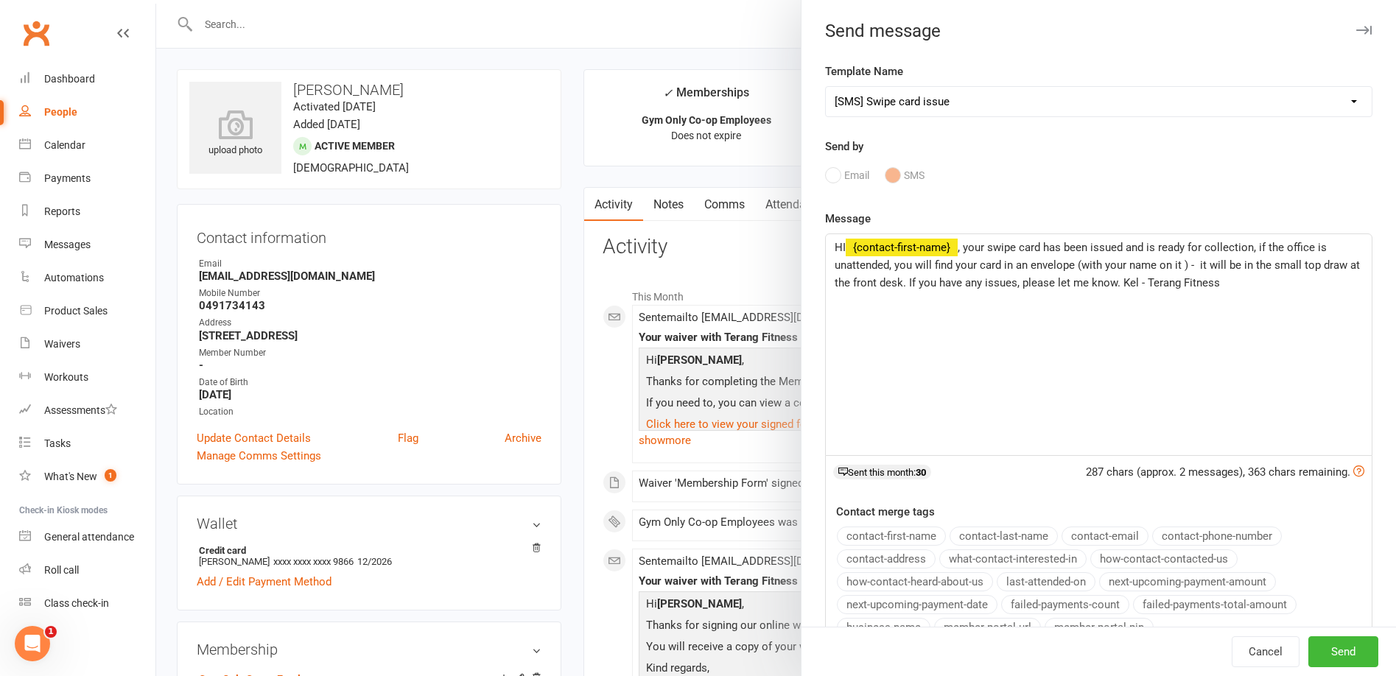
drag, startPoint x: 936, startPoint y: 314, endPoint x: 1054, endPoint y: 316, distance: 117.9
click at [944, 313] on div "HI ﻿ {contact-first-name} , your swipe card has been issued and is ready for co…" at bounding box center [1099, 344] width 546 height 221
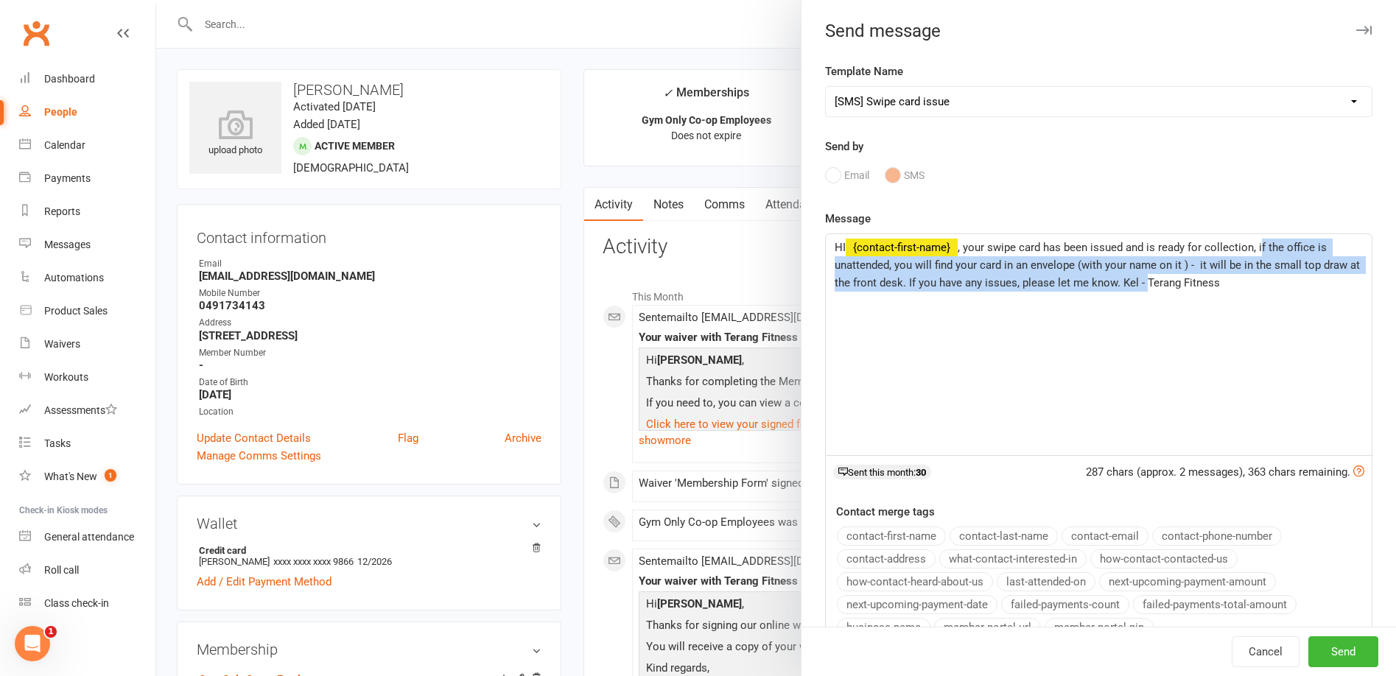
drag, startPoint x: 1149, startPoint y: 284, endPoint x: 1255, endPoint y: 251, distance: 110.2
click at [1255, 251] on span ", your swipe card has been issued and is ready for collection, if the office is…" at bounding box center [1099, 265] width 528 height 49
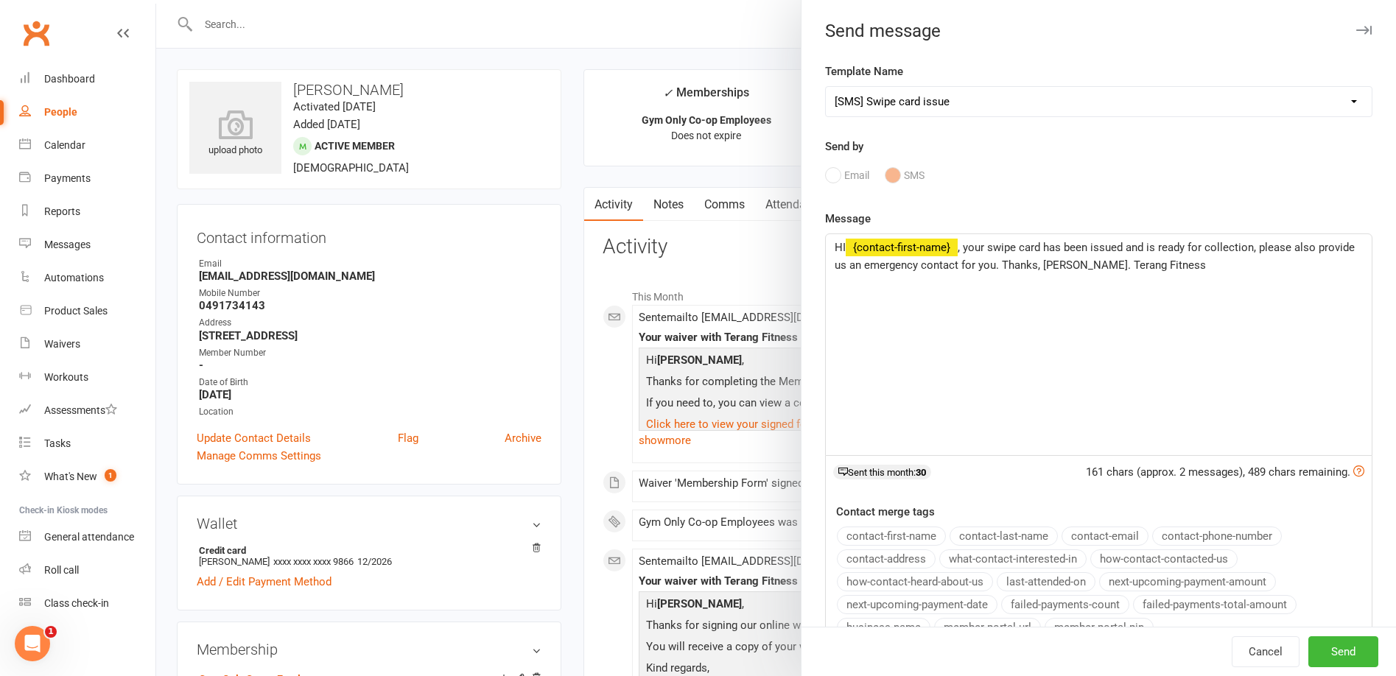
click at [1246, 248] on span ", your swipe card has been issued and is ready for collection, please also prov…" at bounding box center [1096, 256] width 523 height 31
click at [1331, 649] on span "Send" at bounding box center [1343, 651] width 24 height 13
select select
